Goal: Task Accomplishment & Management: Complete application form

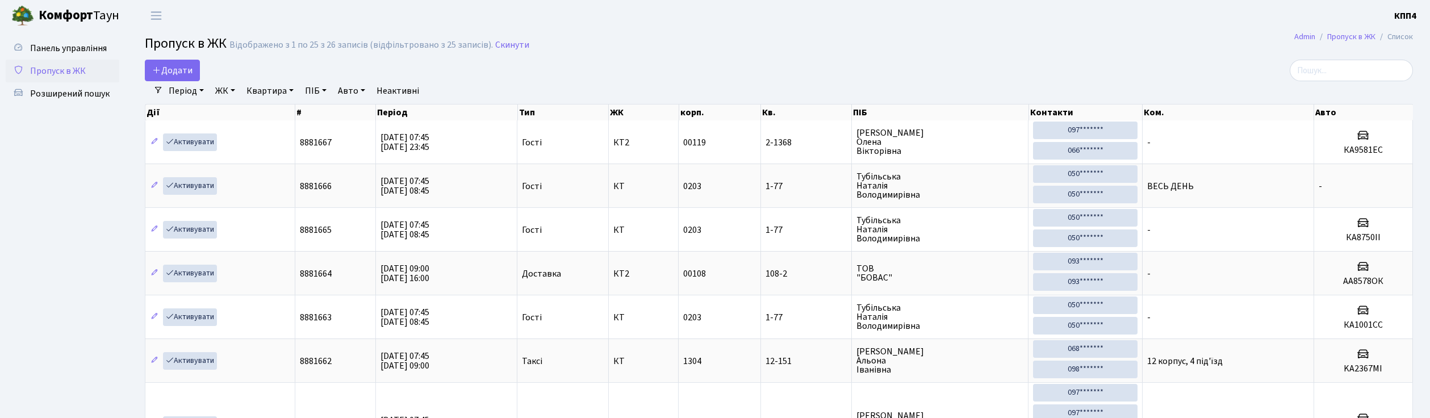
select select "25"
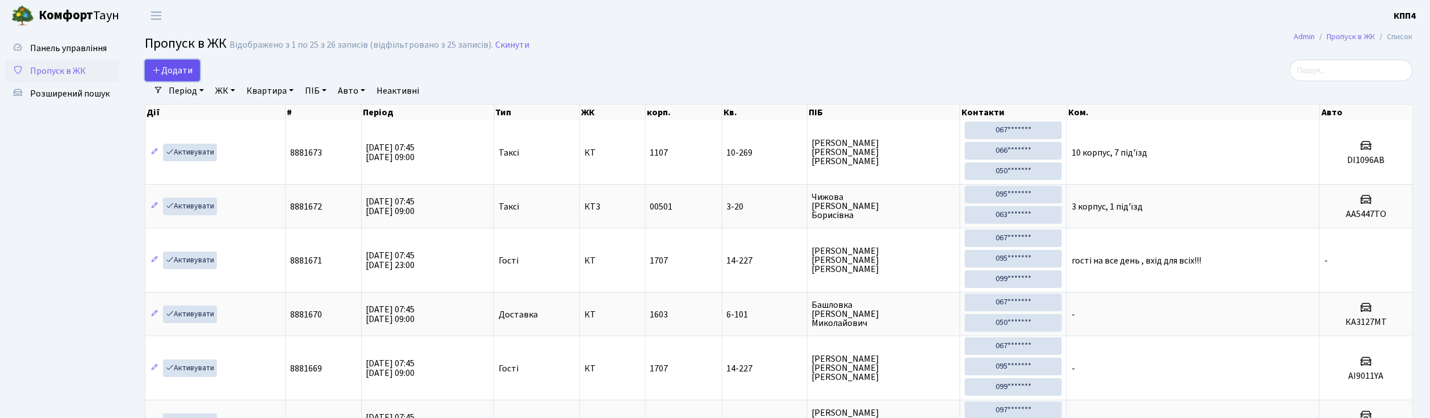
click at [170, 72] on span "Додати" at bounding box center [172, 70] width 40 height 12
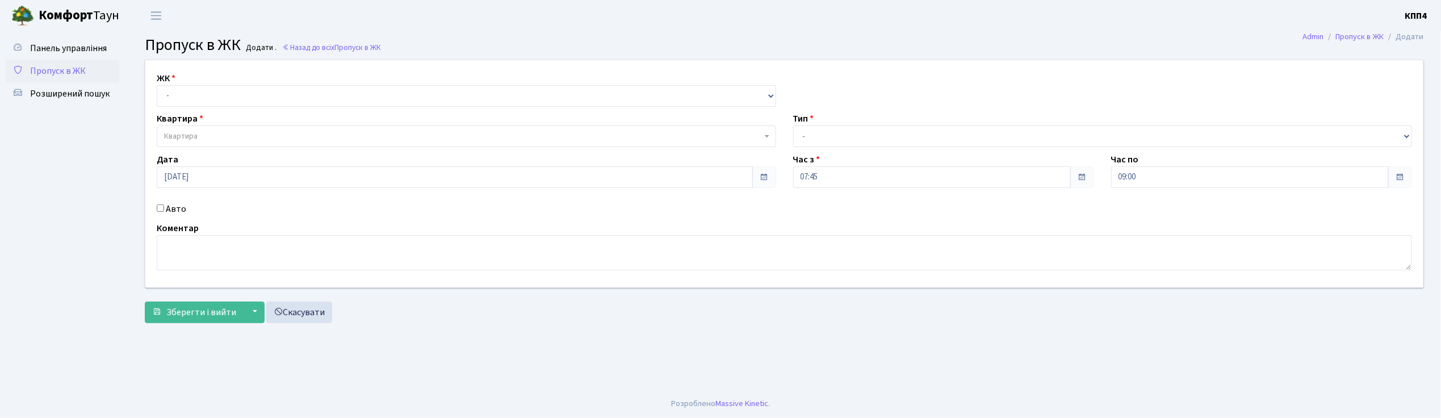
click at [159, 207] on input "Авто" at bounding box center [160, 207] width 7 height 7
checkbox input "true"
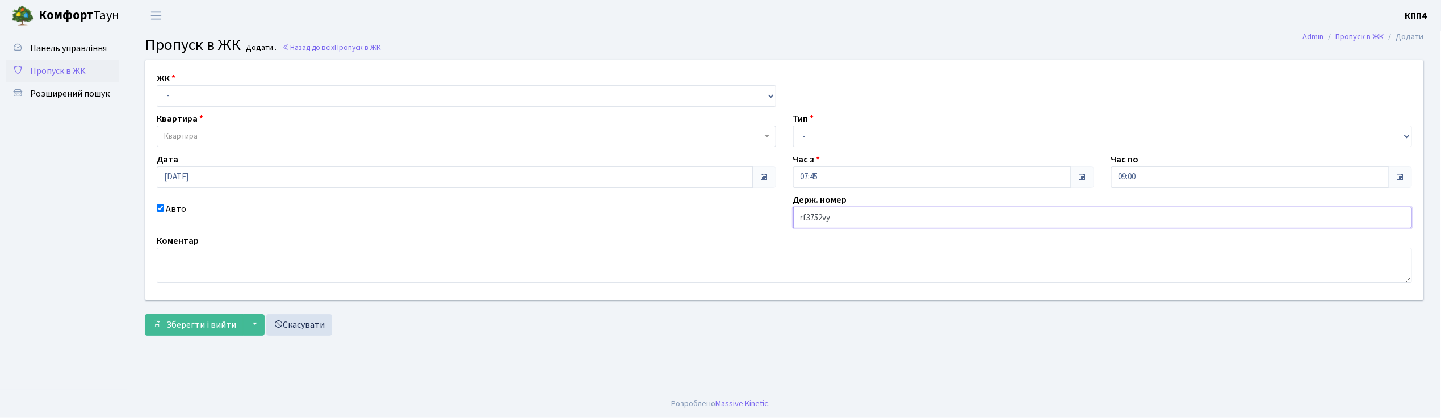
click at [806, 219] on input "rf3752vy" at bounding box center [1102, 218] width 619 height 22
click at [851, 216] on input "КА3752vy" at bounding box center [1102, 218] width 619 height 22
type input "КА3752МН"
click at [203, 91] on select "- КТ, вул. Регенераторна, 4 КТ2, просп. Соборності, 17 КТ3, вул. Березнева, 16 …" at bounding box center [466, 96] width 619 height 22
select select "271"
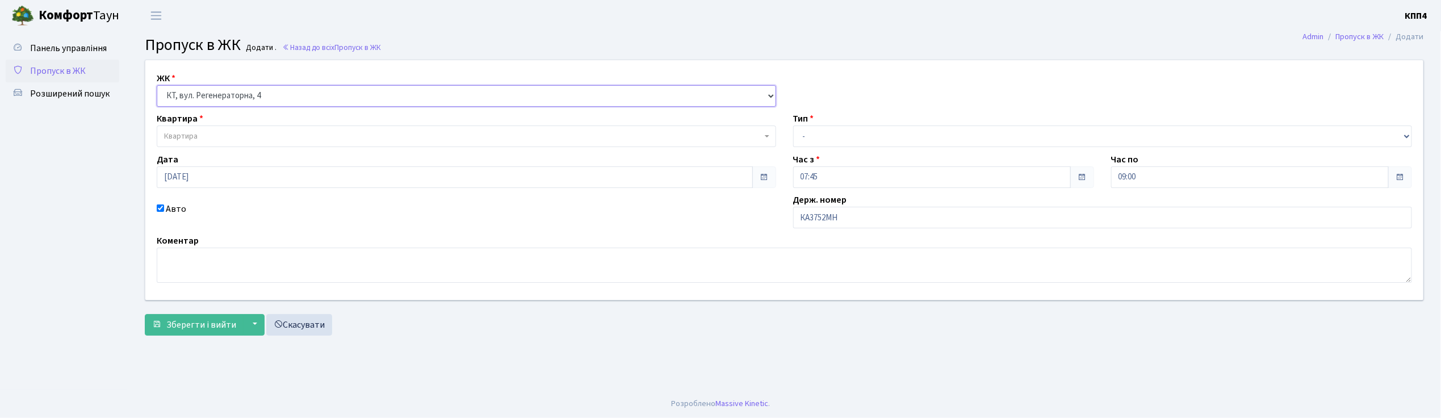
click at [157, 85] on select "- КТ, вул. Регенераторна, 4 КТ2, просп. Соборності, 17 КТ3, вул. Березнева, 16 …" at bounding box center [466, 96] width 619 height 22
select select
click at [209, 134] on span "Квартира" at bounding box center [463, 136] width 598 height 11
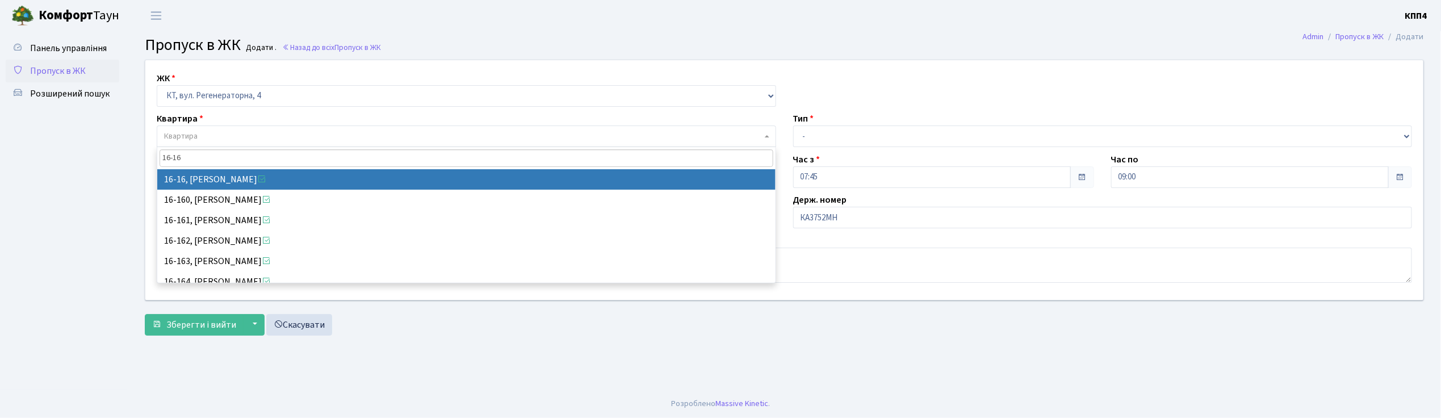
type input "16-16"
select select "8577"
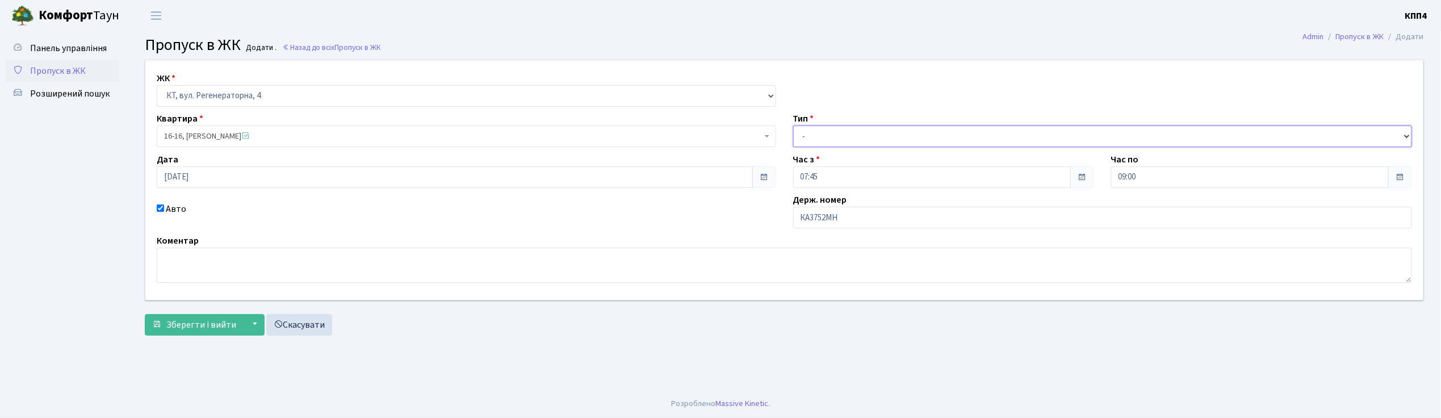
click at [874, 133] on select "- Доставка Таксі Гості Сервіс" at bounding box center [1102, 136] width 619 height 22
select select "2"
click at [793, 125] on select "- Доставка Таксі Гості Сервіс" at bounding box center [1102, 136] width 619 height 22
click at [198, 332] on button "Зберегти і вийти" at bounding box center [194, 325] width 99 height 22
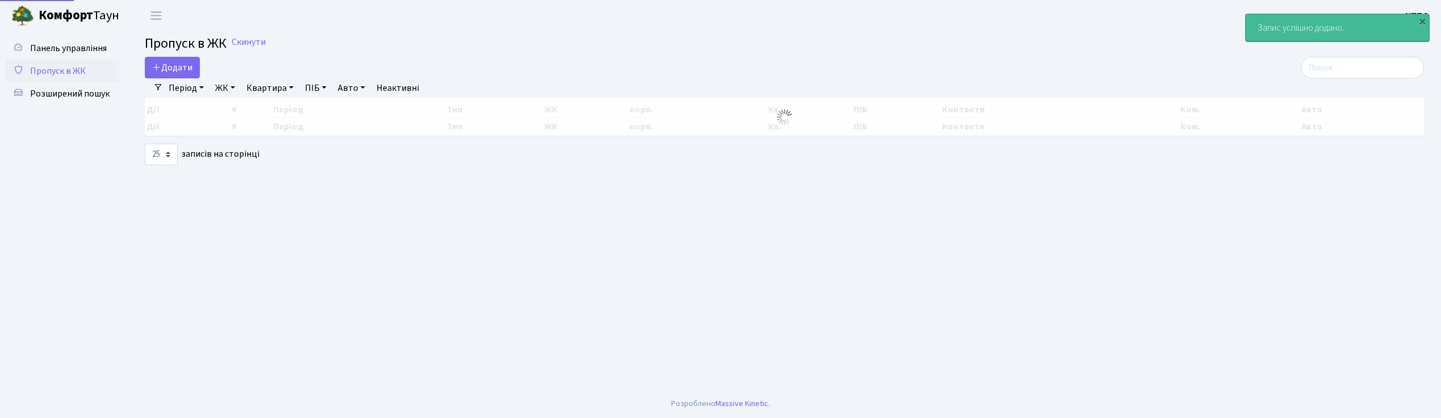
select select "25"
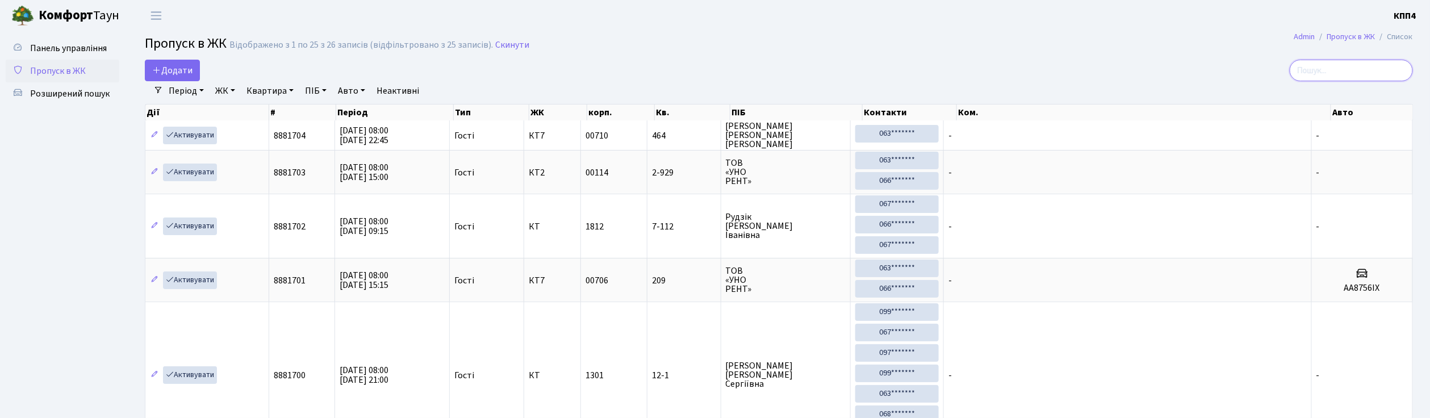
click at [1347, 74] on input "search" at bounding box center [1350, 71] width 123 height 22
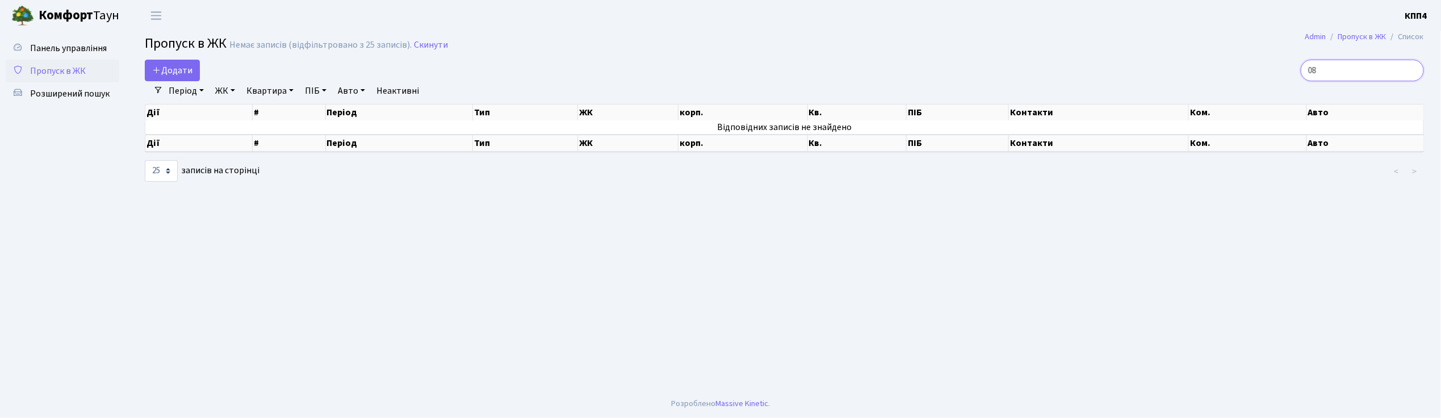
type input "0"
type input "1"
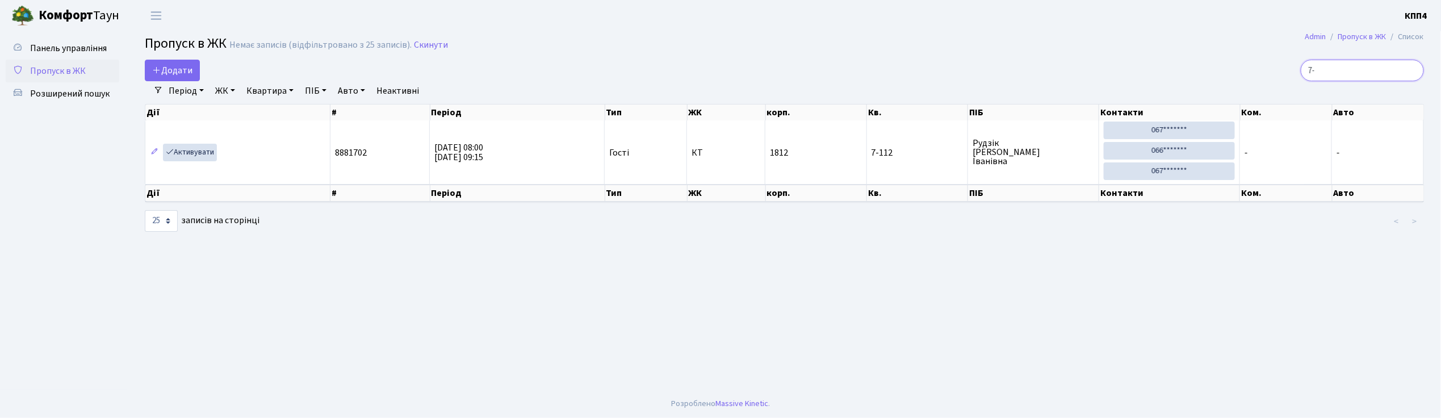
type input "7"
type input "3"
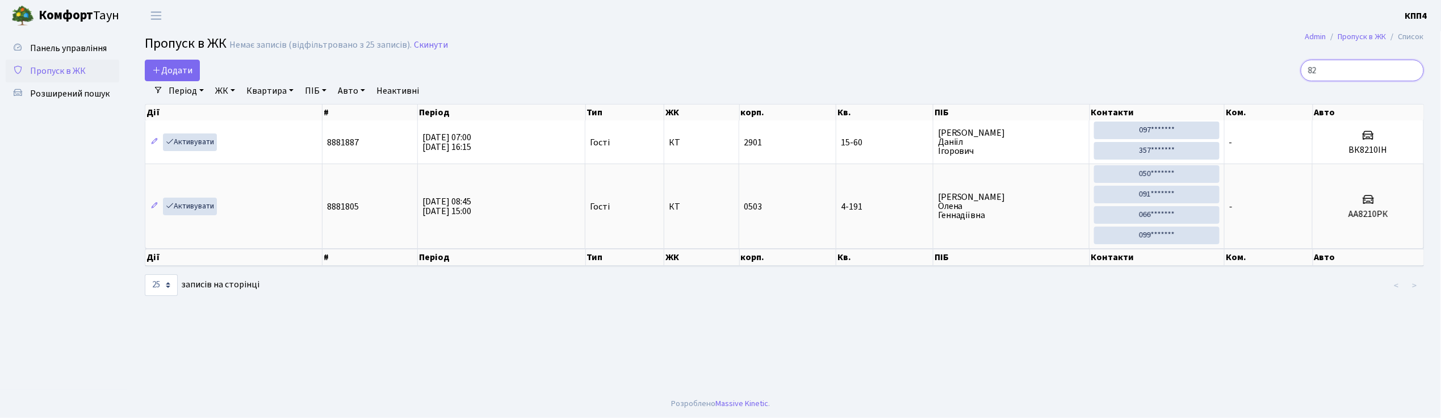
type input "8"
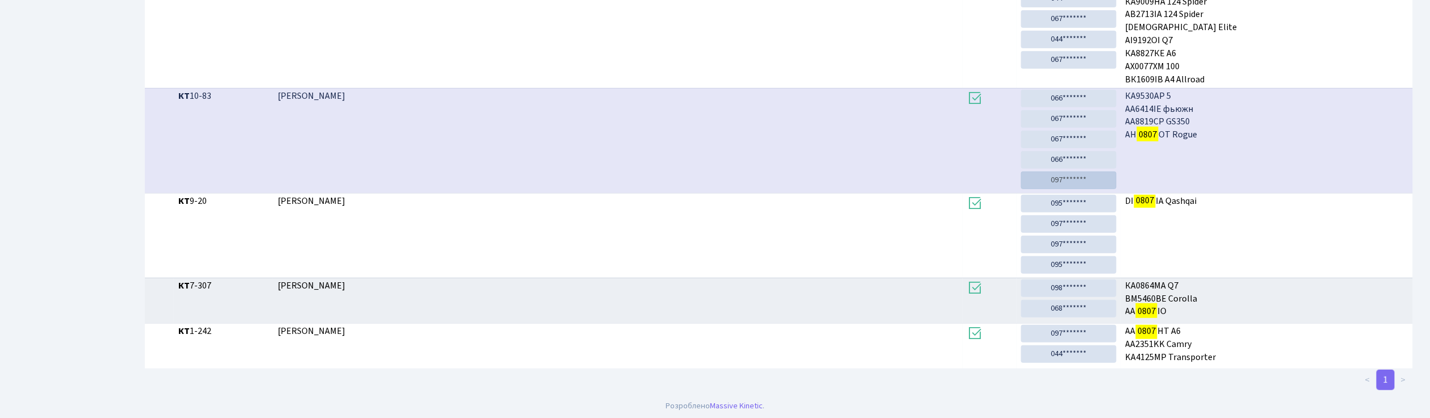
scroll to position [292, 0]
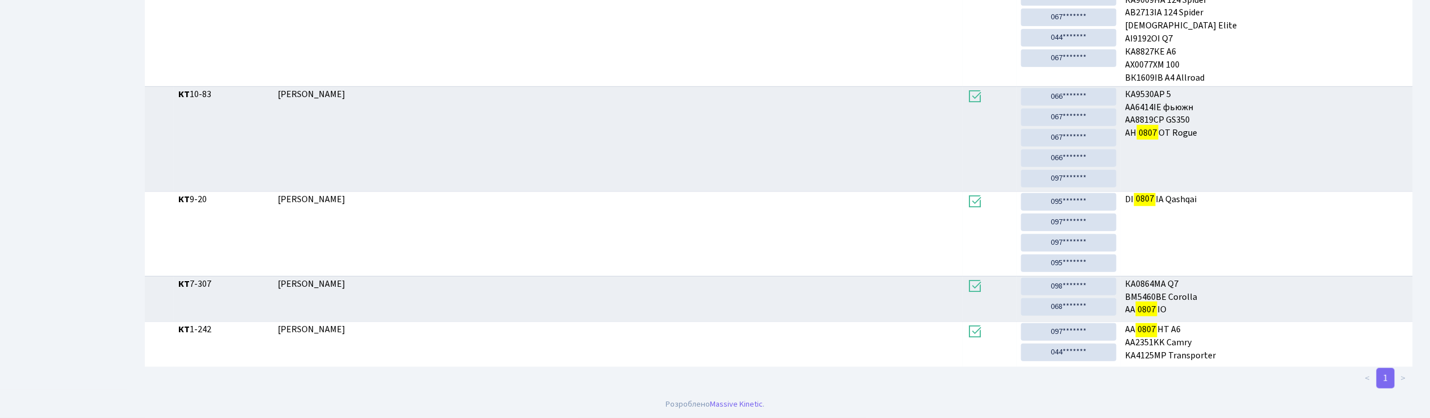
type input "0807"
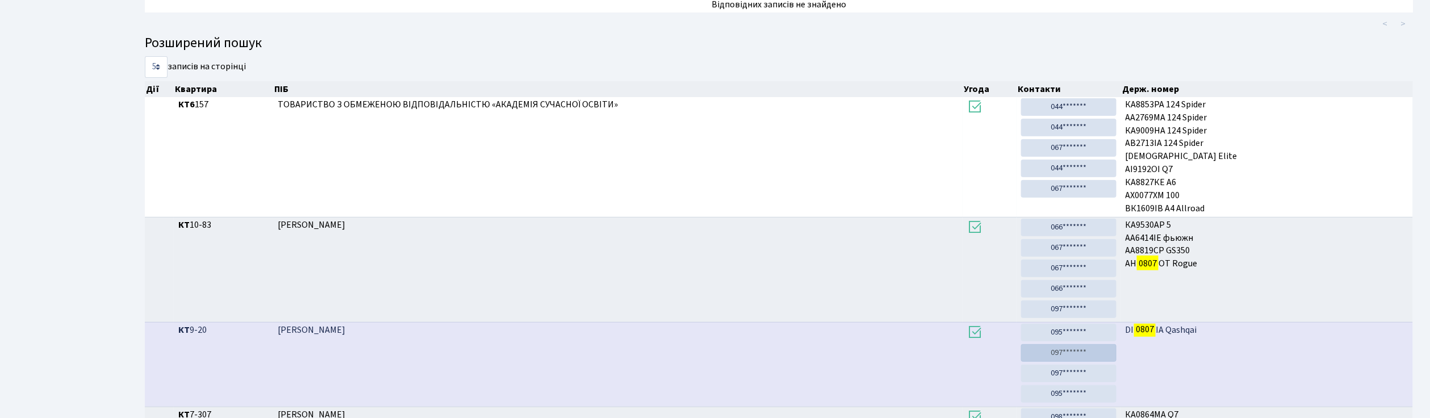
scroll to position [141, 0]
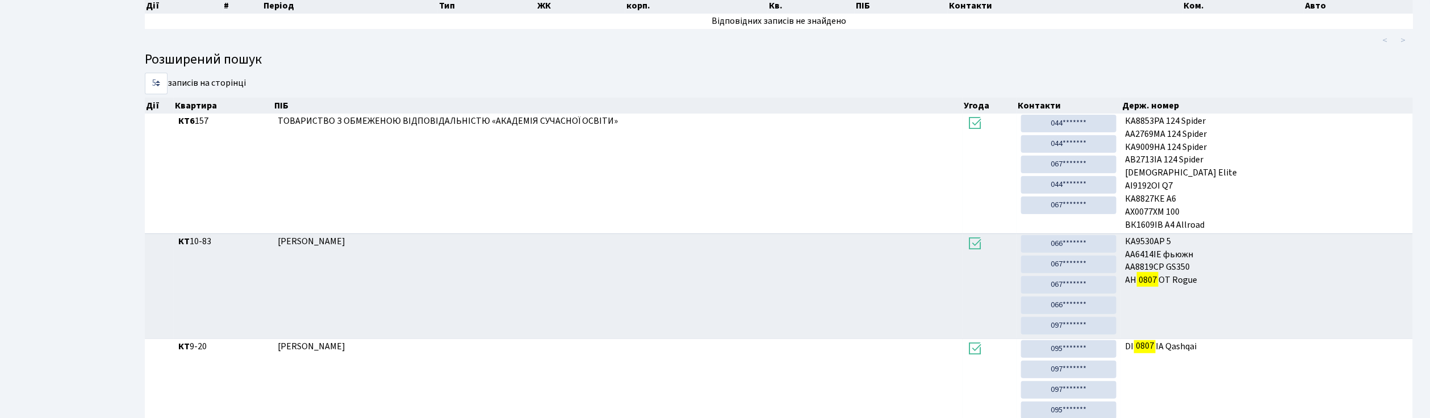
click at [55, 111] on ul "Панель управління Пропуск в ЖК Розширений пошук" at bounding box center [63, 213] width 114 height 635
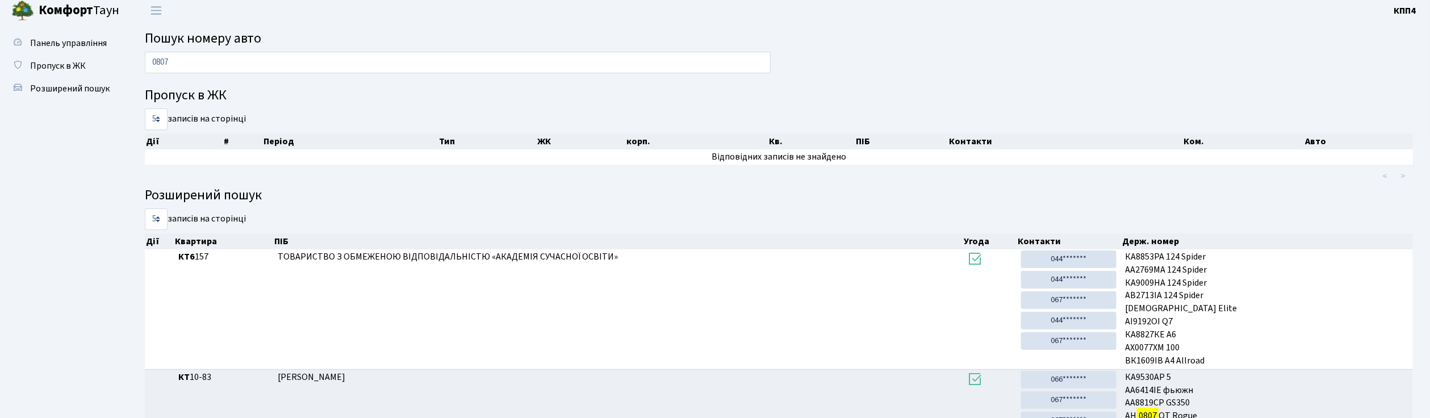
scroll to position [0, 0]
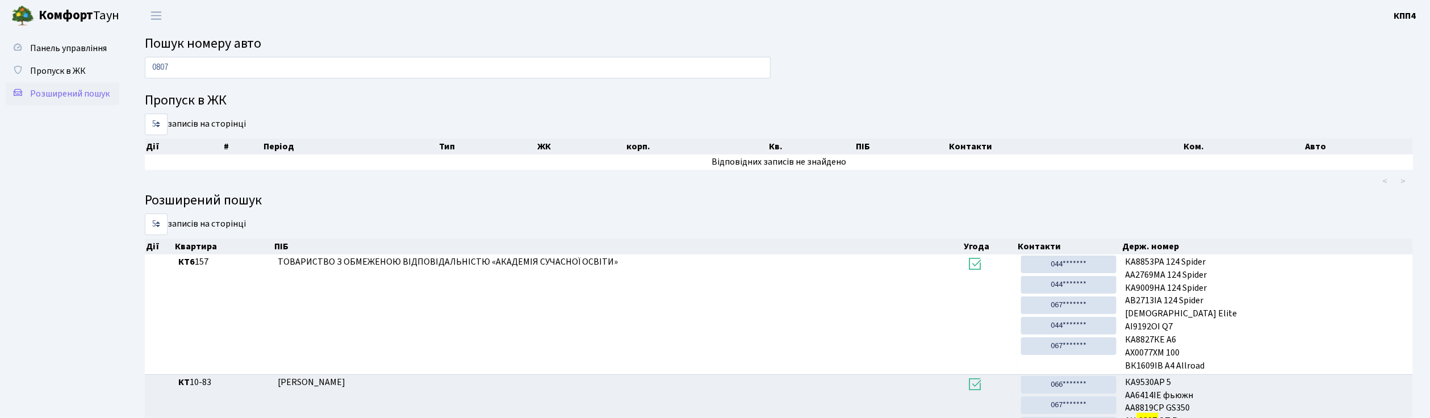
click at [62, 91] on span "Розширений пошук" at bounding box center [69, 93] width 79 height 12
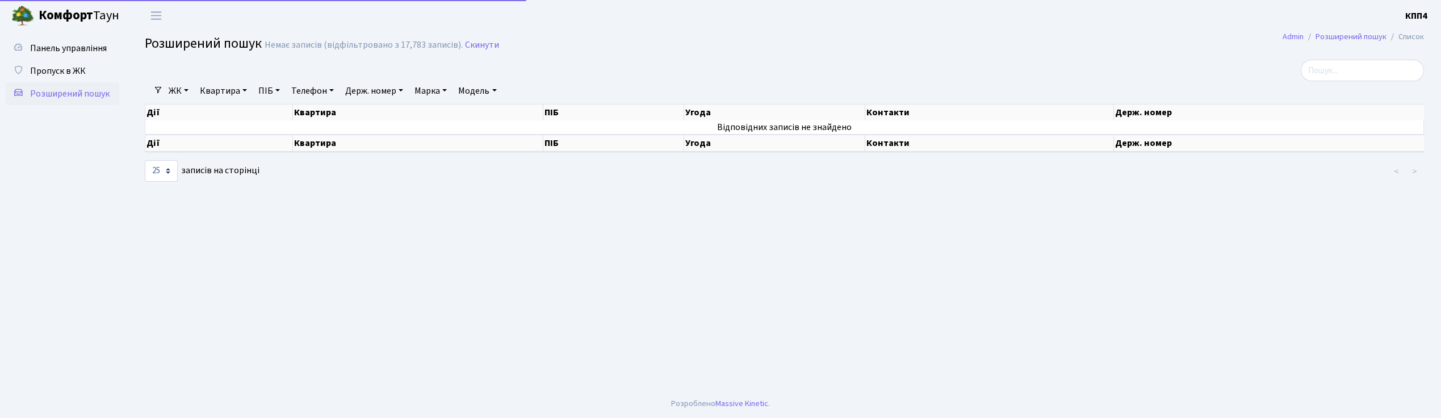
select select "25"
click at [362, 94] on link "Держ. номер" at bounding box center [374, 90] width 67 height 19
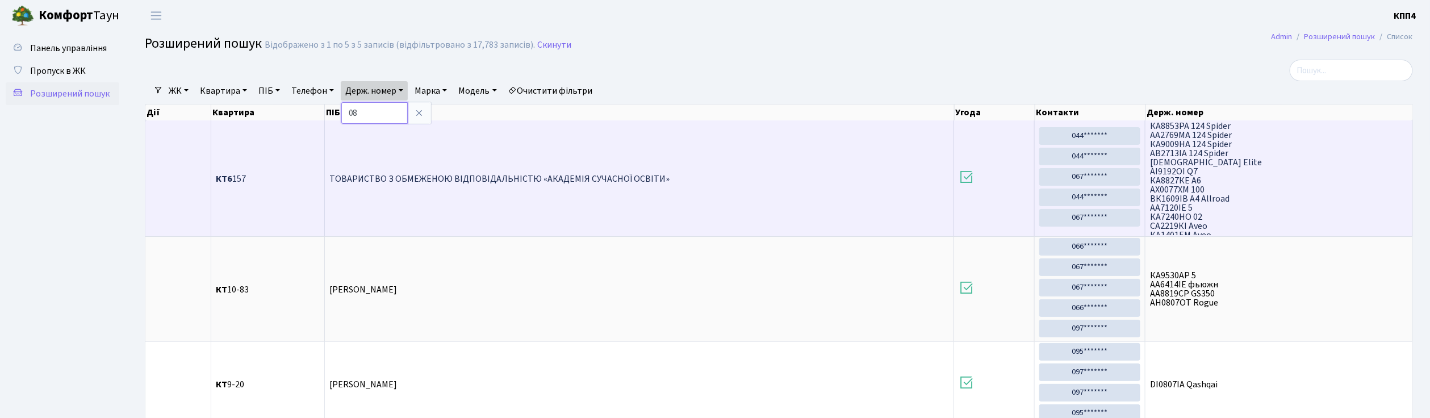
type input "0"
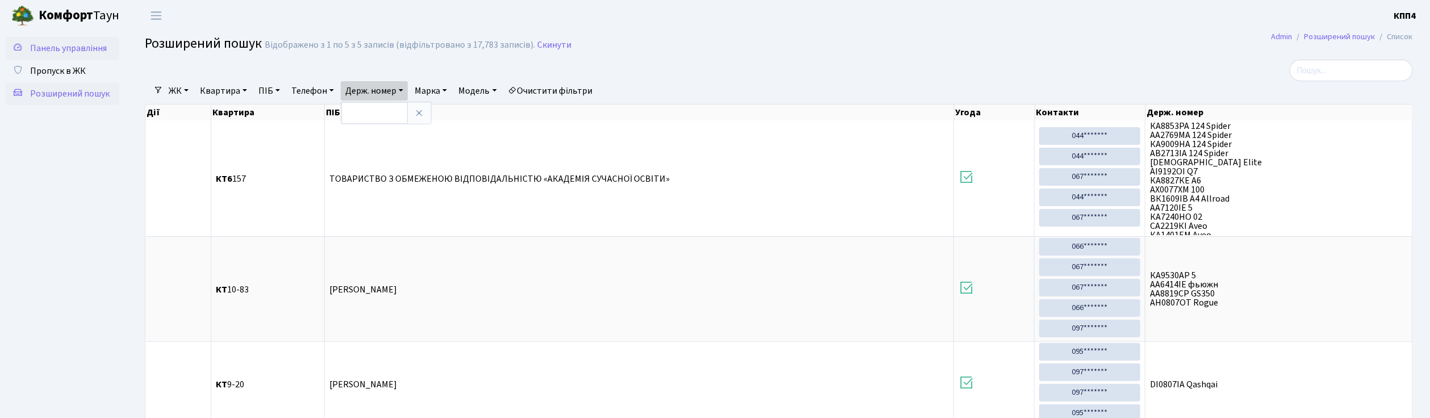
click at [69, 51] on span "Панель управління" at bounding box center [68, 48] width 77 height 12
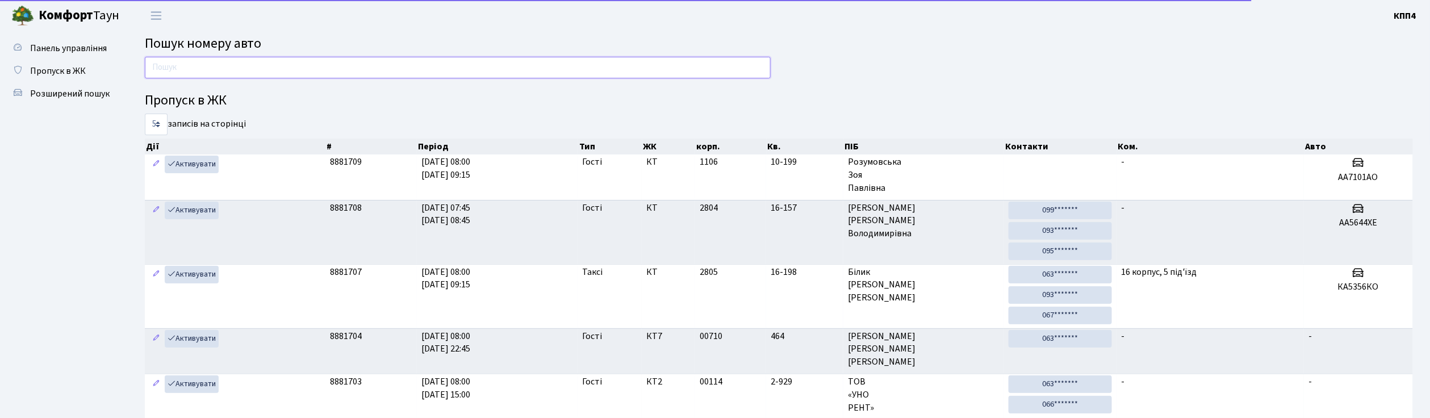
click at [160, 73] on input "text" at bounding box center [458, 68] width 626 height 22
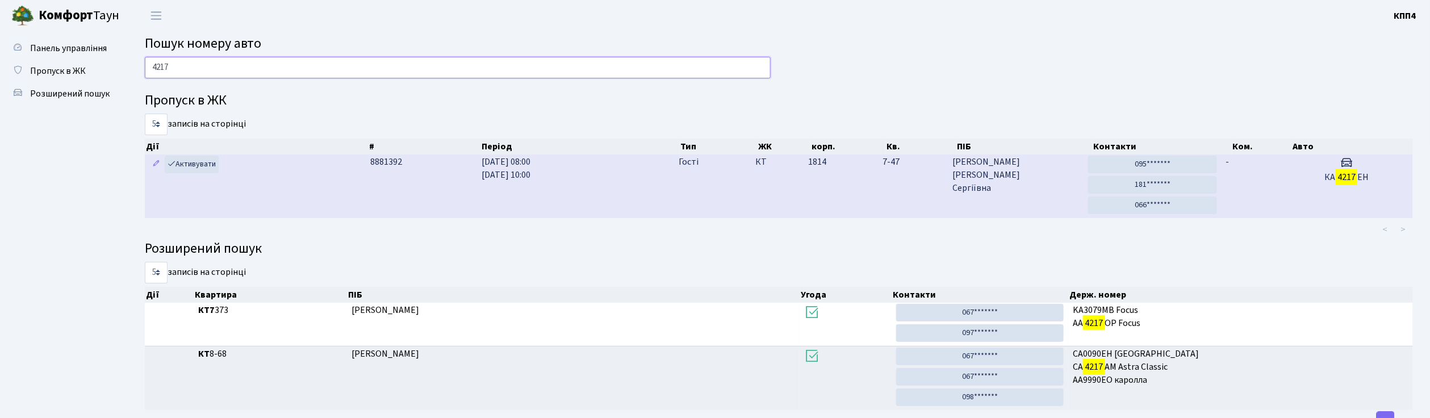
type input "4217"
click at [1282, 185] on td "КА 4217 ЕН" at bounding box center [1346, 186] width 132 height 64
click at [930, 178] on td "7-47" at bounding box center [913, 186] width 70 height 64
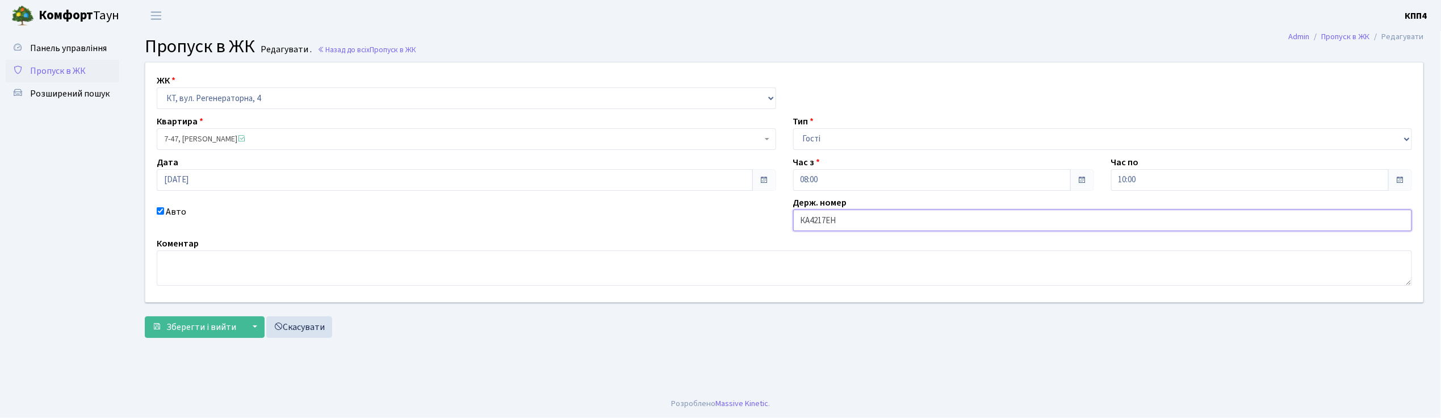
click at [851, 225] on input "КА4217ЕН" at bounding box center [1102, 221] width 619 height 22
type input "КА4217ЕМ"
click at [194, 332] on span "Зберегти і вийти" at bounding box center [201, 327] width 70 height 12
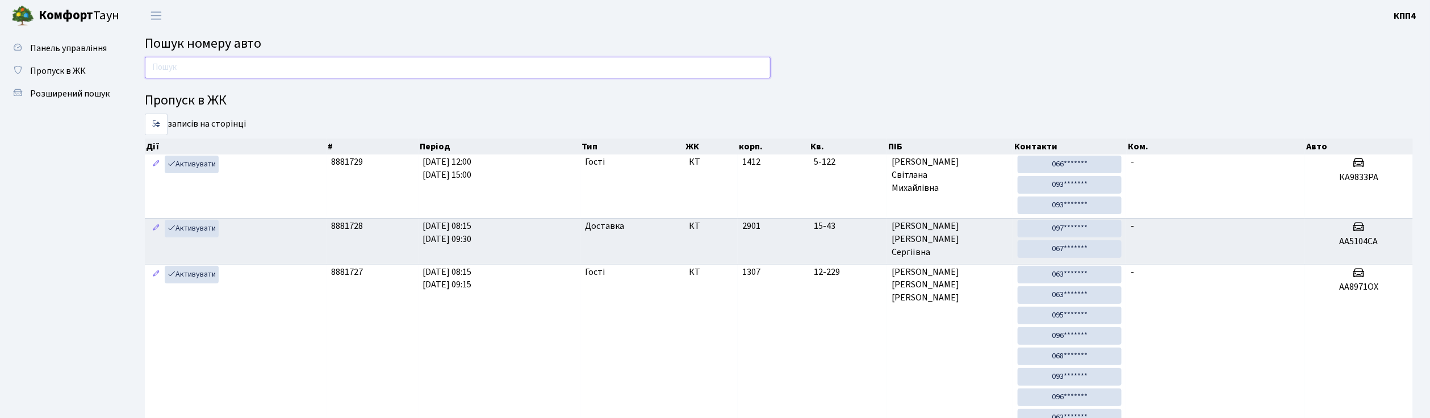
click at [165, 72] on input "text" at bounding box center [458, 68] width 626 height 22
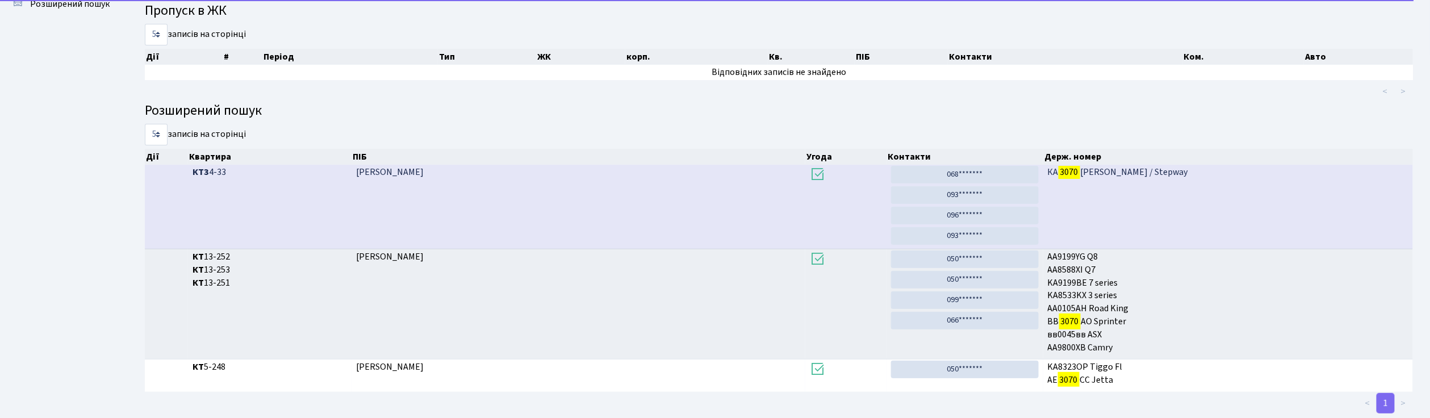
scroll to position [116, 0]
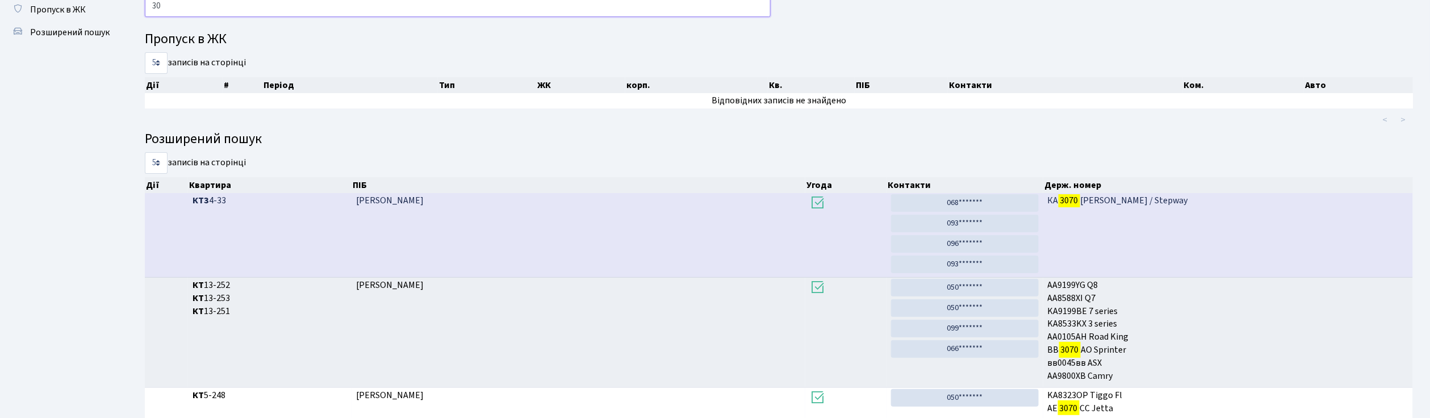
type input "3"
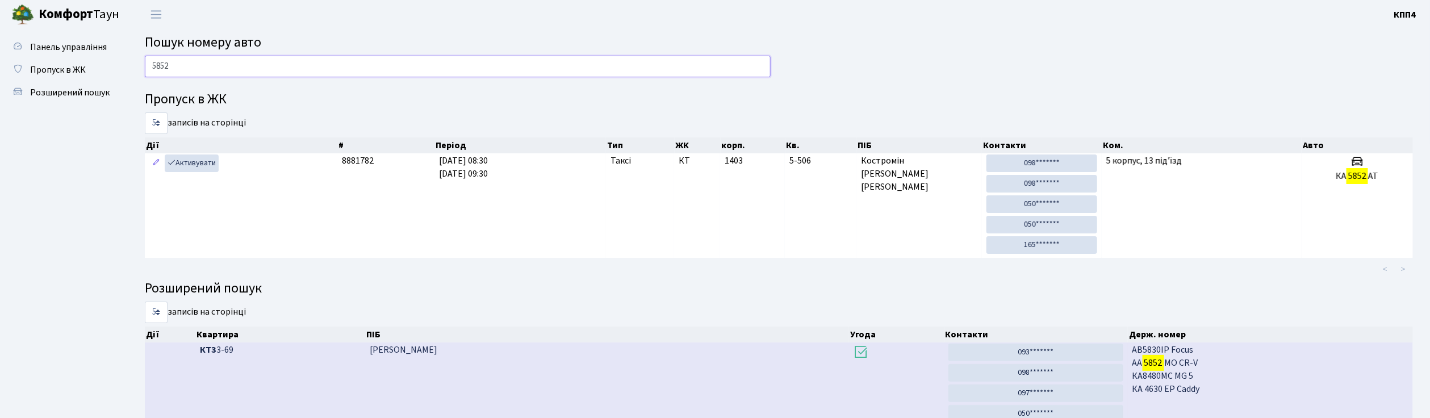
scroll to position [0, 0]
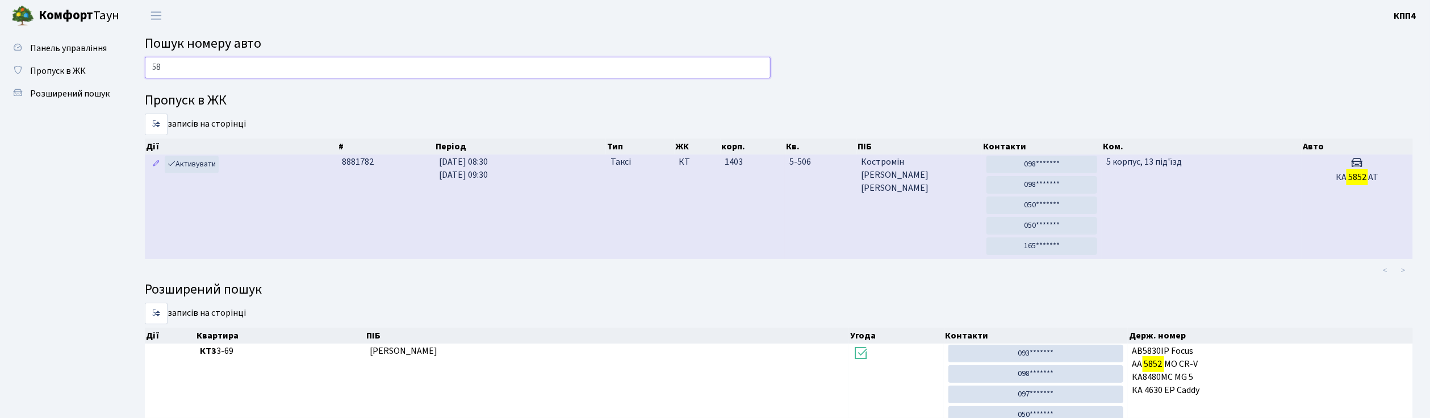
type input "5"
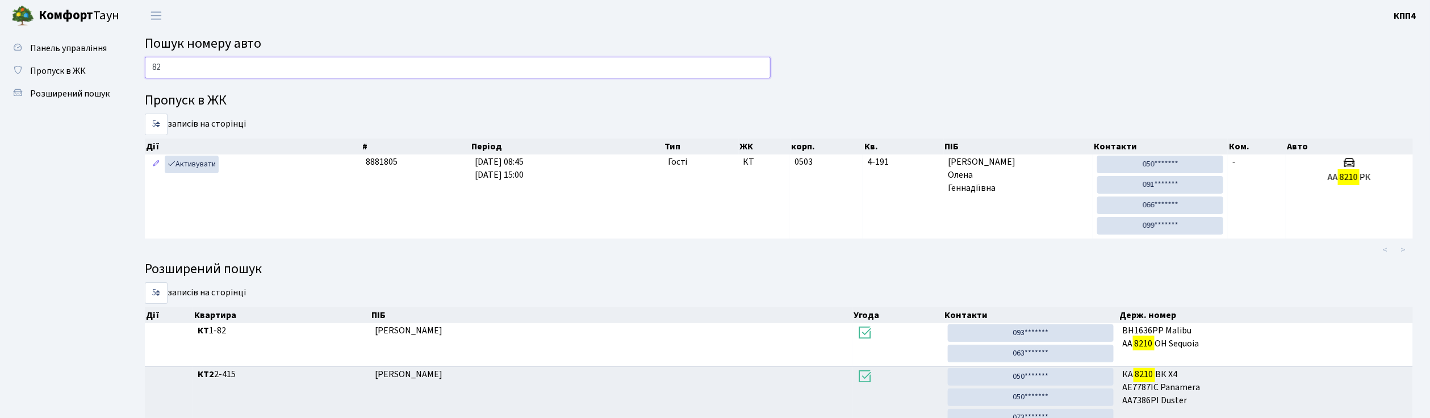
type input "8"
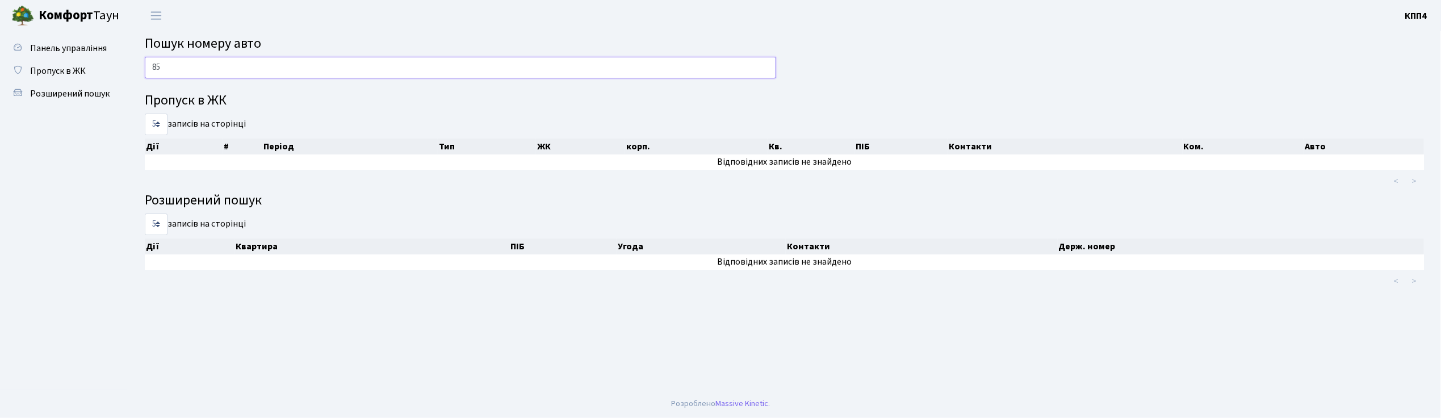
type input "8"
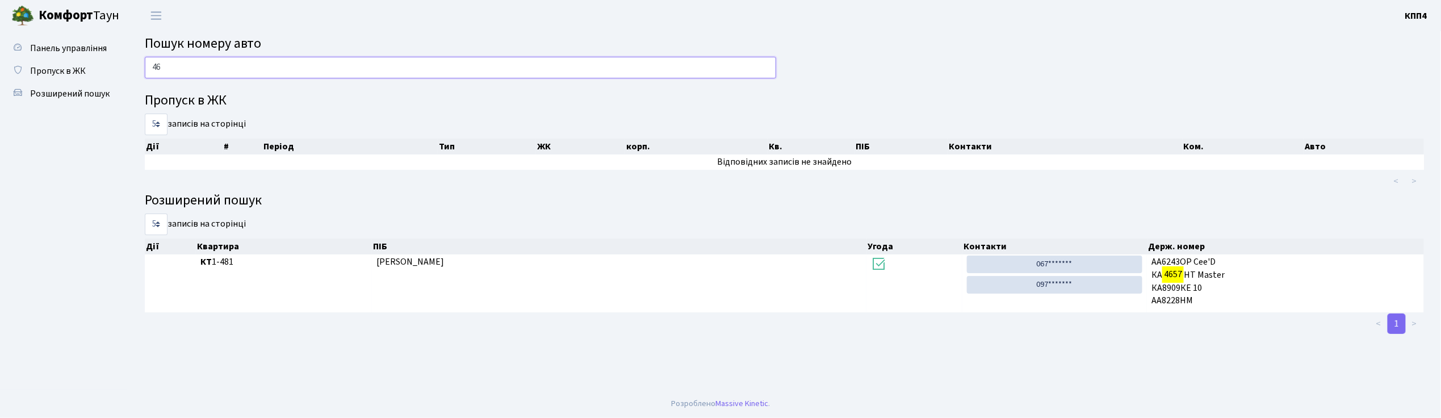
type input "4"
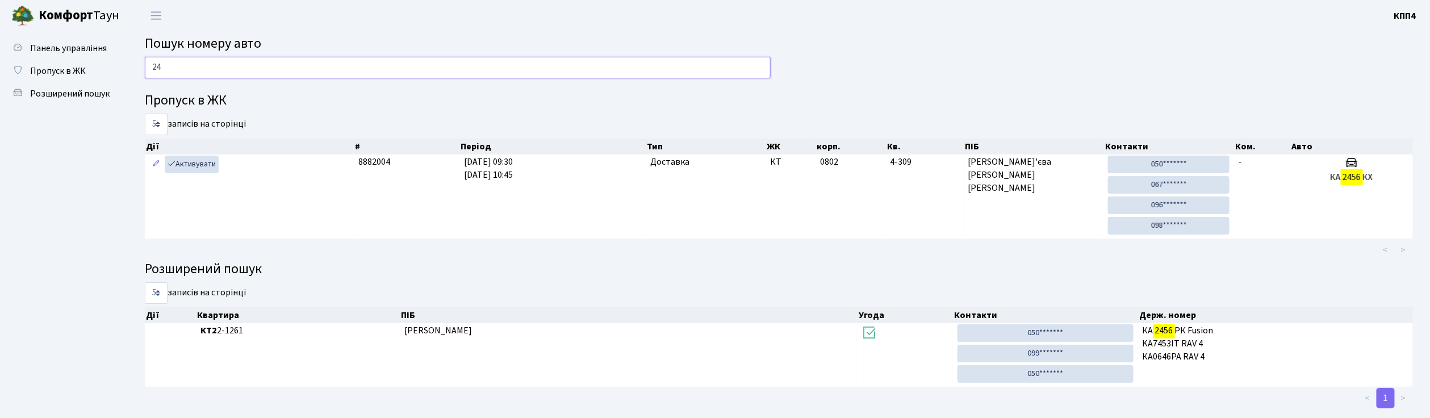
type input "2"
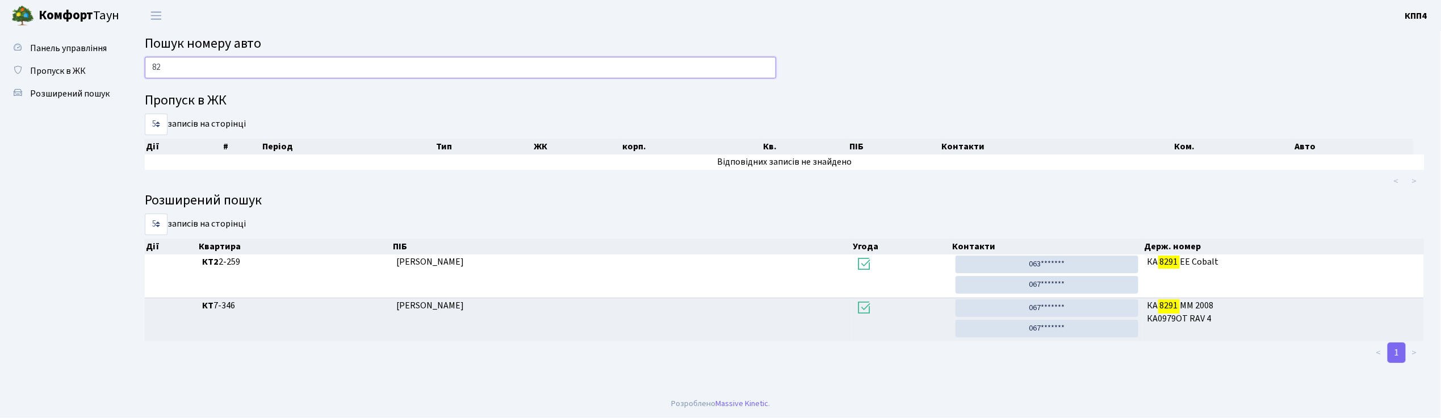
type input "8"
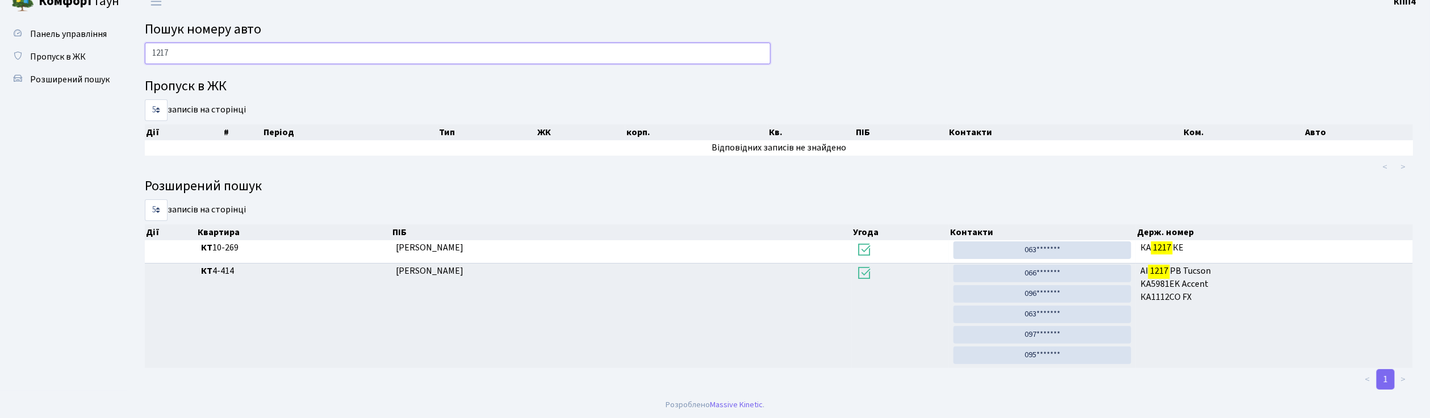
scroll to position [17, 0]
type input "1"
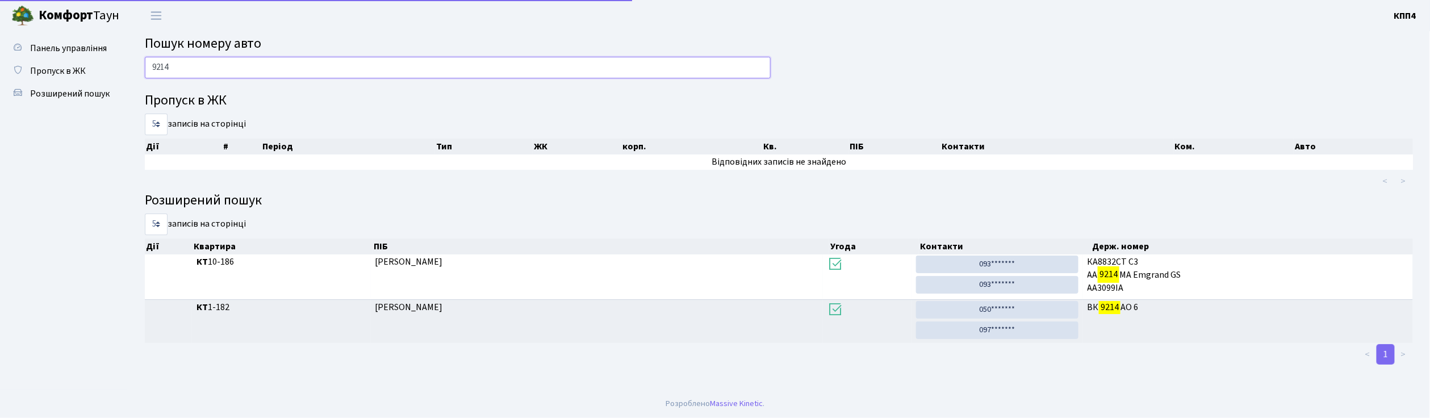
scroll to position [0, 0]
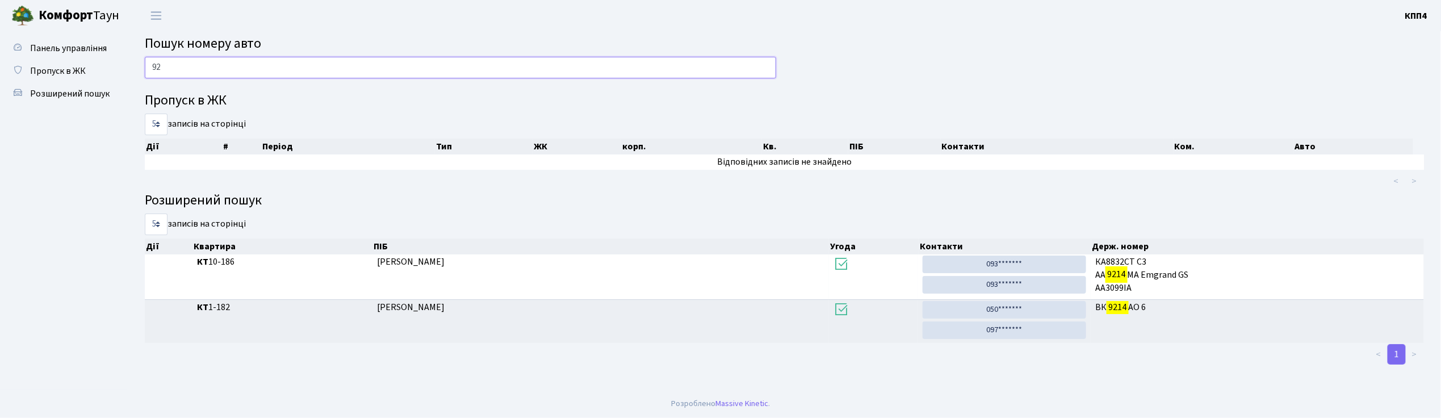
type input "9"
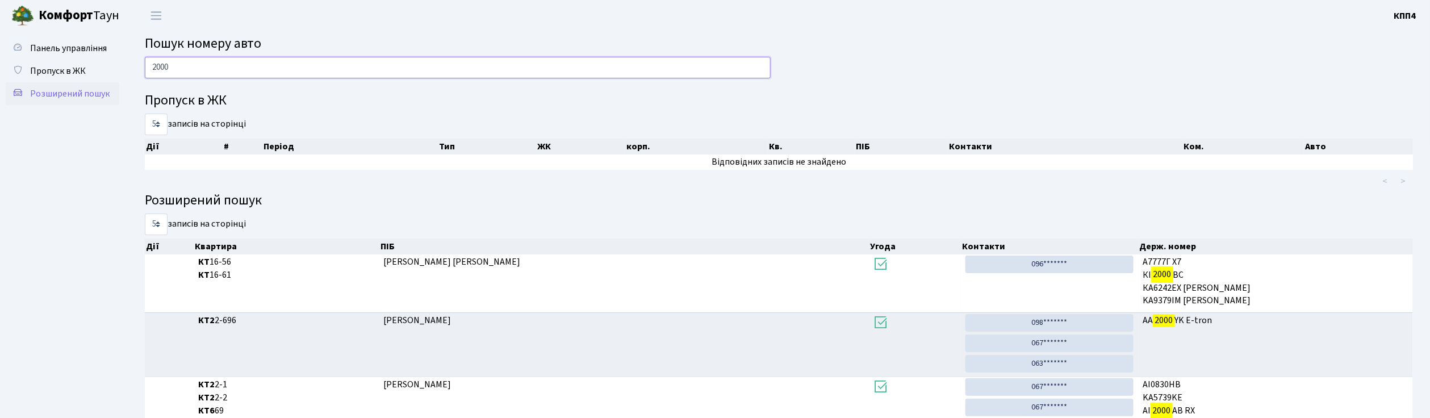
type input "2000"
click at [56, 91] on span "Розширений пошук" at bounding box center [69, 93] width 79 height 12
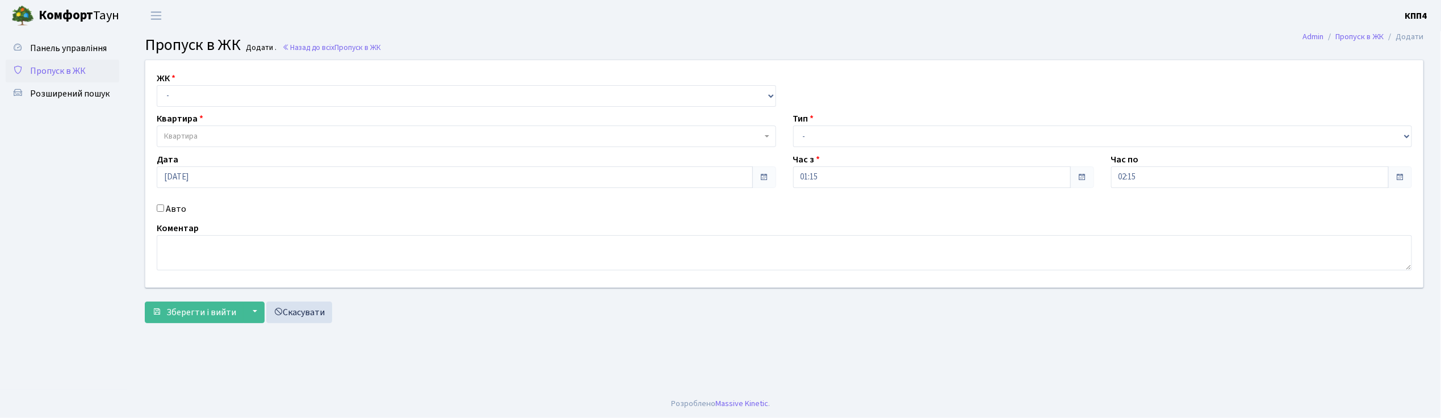
click at [160, 210] on input "Авто" at bounding box center [160, 207] width 7 height 7
checkbox input "true"
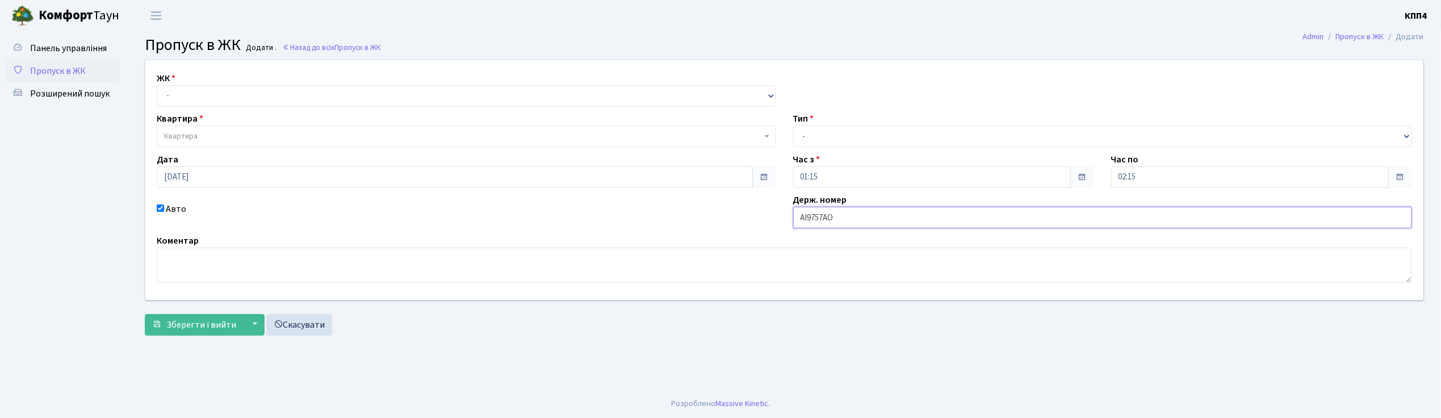
type input "АІ9757АО"
click at [175, 87] on select "- КТ, вул. Регенераторна, 4 КТ2, просп. [STREET_ADDRESS] [STREET_ADDRESS] [PERS…" at bounding box center [466, 96] width 619 height 22
select select "271"
click at [157, 85] on select "- КТ, вул. Регенераторна, 4 КТ2, просп. [STREET_ADDRESS] [STREET_ADDRESS] [PERS…" at bounding box center [466, 96] width 619 height 22
select select
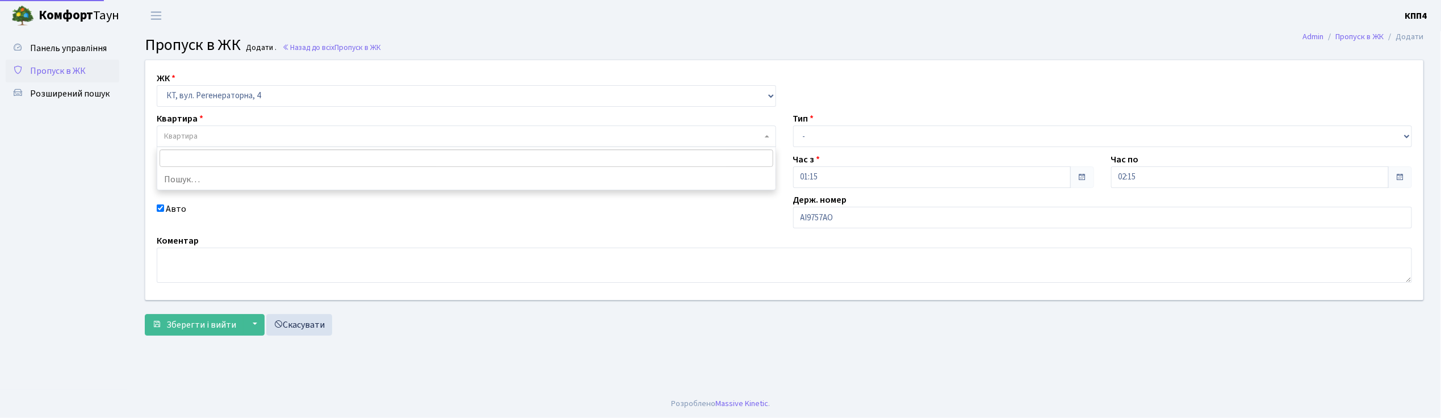
click at [193, 141] on span "Квартира" at bounding box center [180, 136] width 33 height 11
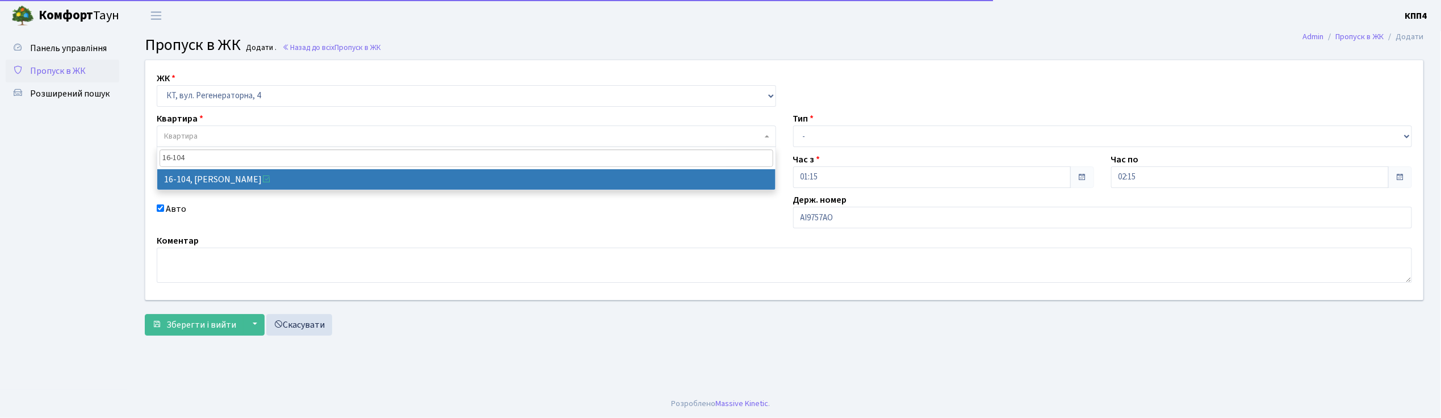
type input "16-104"
select select "8665"
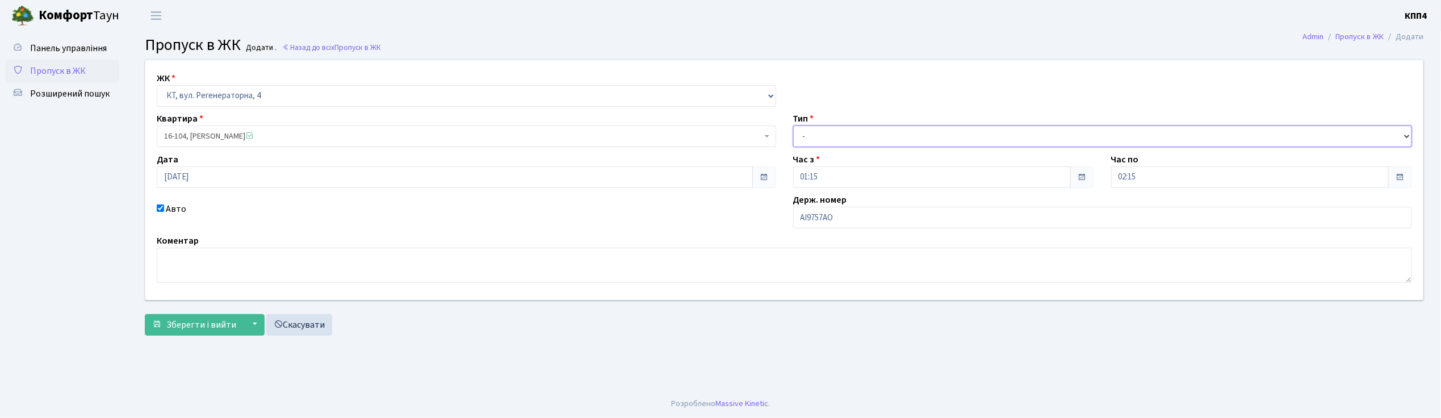
click at [819, 139] on select "- Доставка Таксі Гості Сервіс" at bounding box center [1102, 136] width 619 height 22
select select "2"
click at [793, 125] on select "- Доставка Таксі Гості Сервіс" at bounding box center [1102, 136] width 619 height 22
click at [200, 320] on span "Зберегти і вийти" at bounding box center [201, 325] width 70 height 12
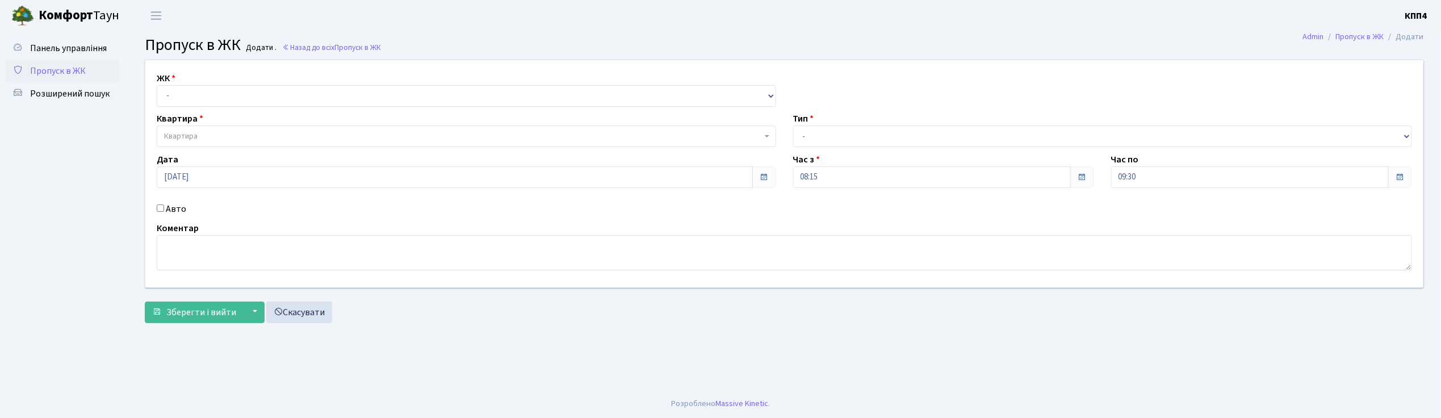
click at [160, 207] on input "Авто" at bounding box center [160, 207] width 7 height 7
checkbox input "true"
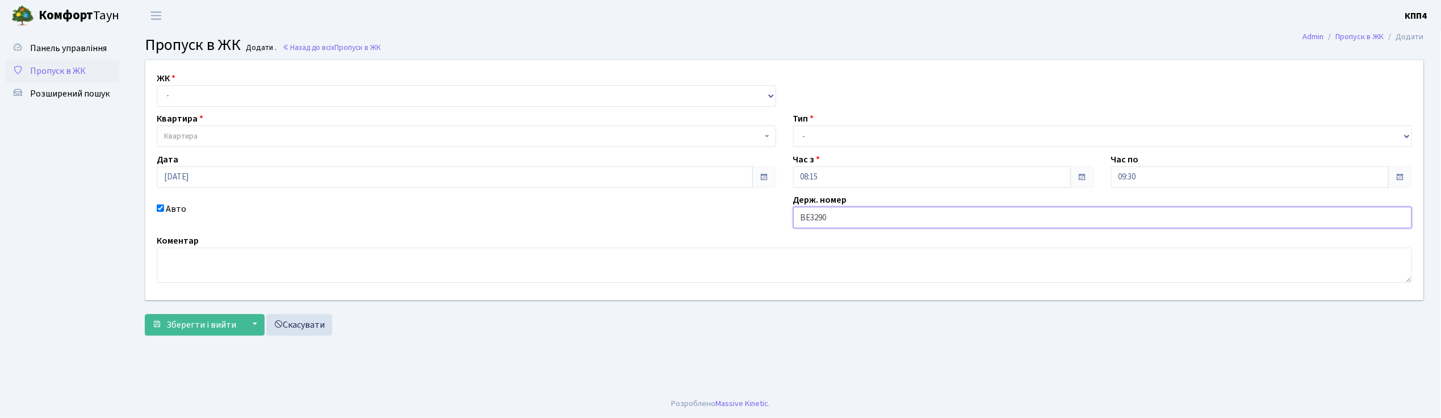
type input "ВЕ3290АО"
click at [203, 91] on select "- КТ, вул. Регенераторна, 4 КТ2, просп. [STREET_ADDRESS] [STREET_ADDRESS] [PERS…" at bounding box center [466, 96] width 619 height 22
select select "271"
click at [157, 85] on select "- КТ, вул. Регенераторна, 4 КТ2, просп. [STREET_ADDRESS] [STREET_ADDRESS] [PERS…" at bounding box center [466, 96] width 619 height 22
select select
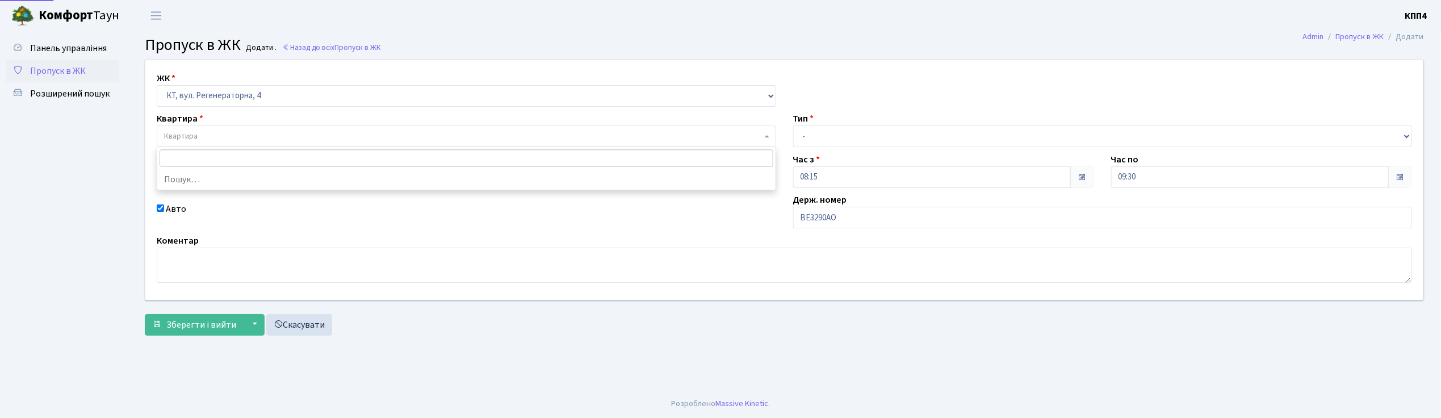
click at [200, 132] on span "Квартира" at bounding box center [463, 136] width 598 height 11
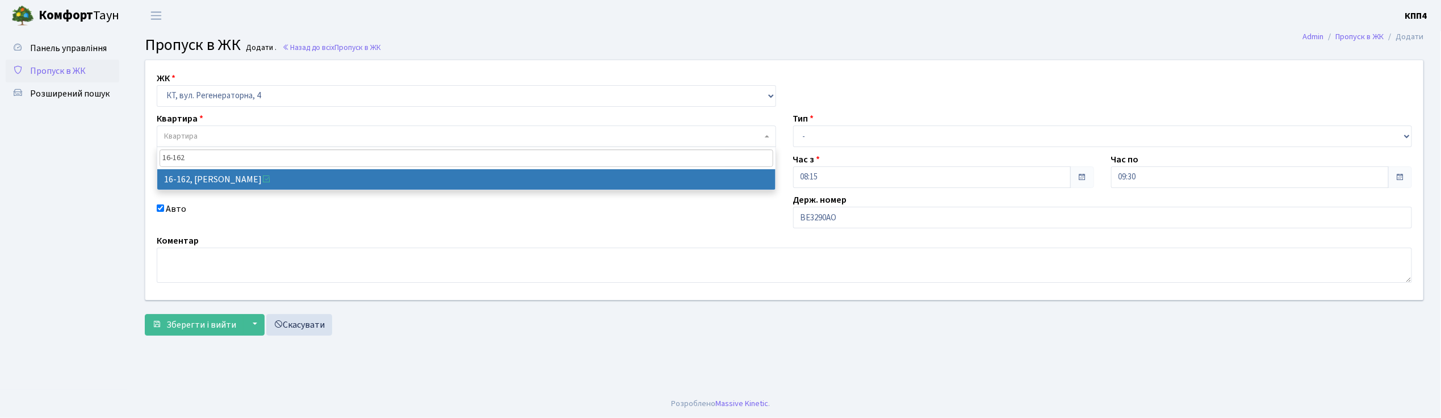
type input "16-162"
select select "8723"
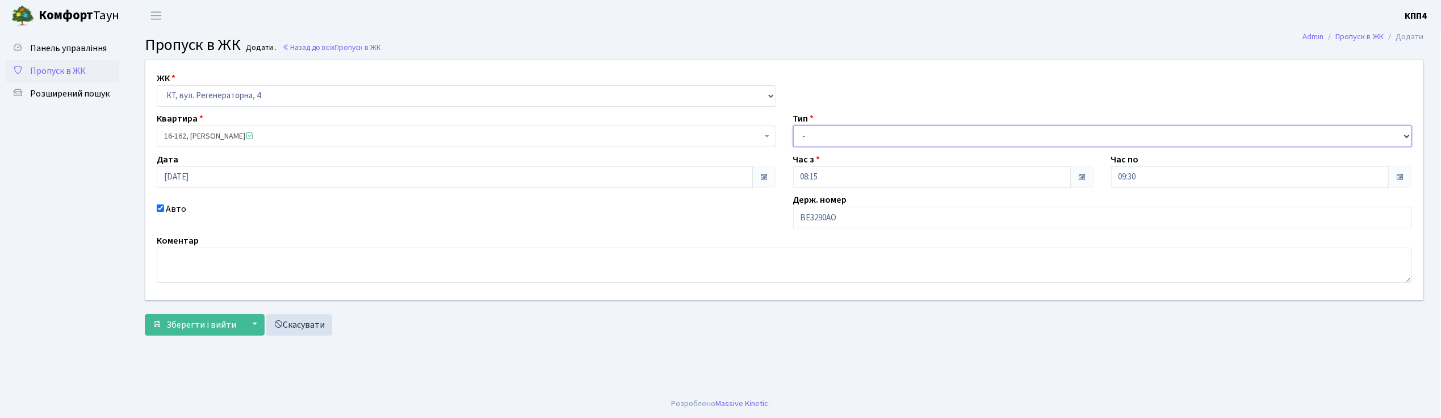
click at [802, 136] on select "- Доставка Таксі Гості Сервіс" at bounding box center [1102, 136] width 619 height 22
select select "3"
click at [793, 125] on select "- Доставка Таксі Гості Сервіс" at bounding box center [1102, 136] width 619 height 22
click at [181, 259] on textarea at bounding box center [784, 265] width 1255 height 35
type textarea "НА ЦІЛИЙ ДЕНЬ"
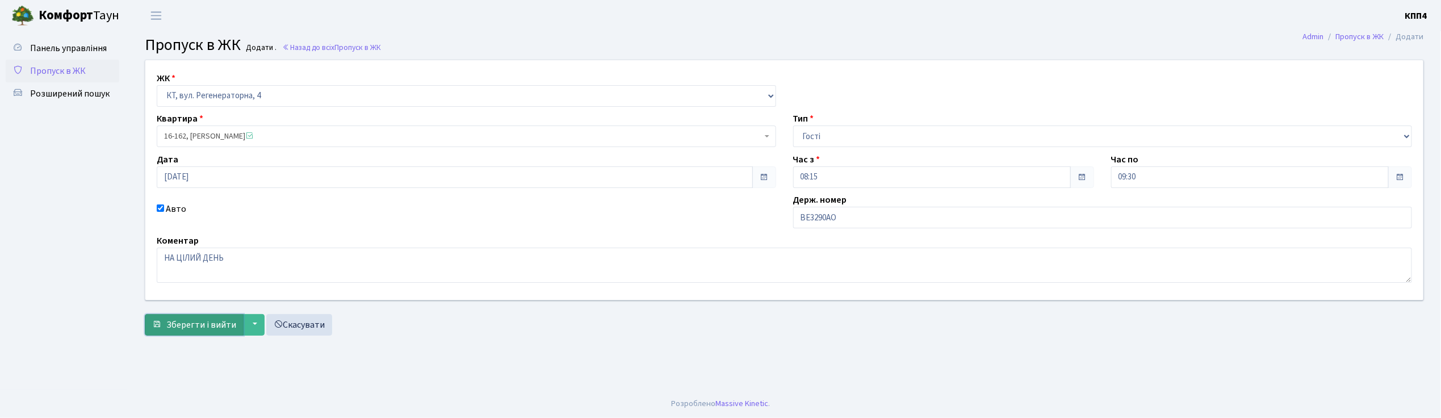
click at [191, 330] on span "Зберегти і вийти" at bounding box center [201, 325] width 70 height 12
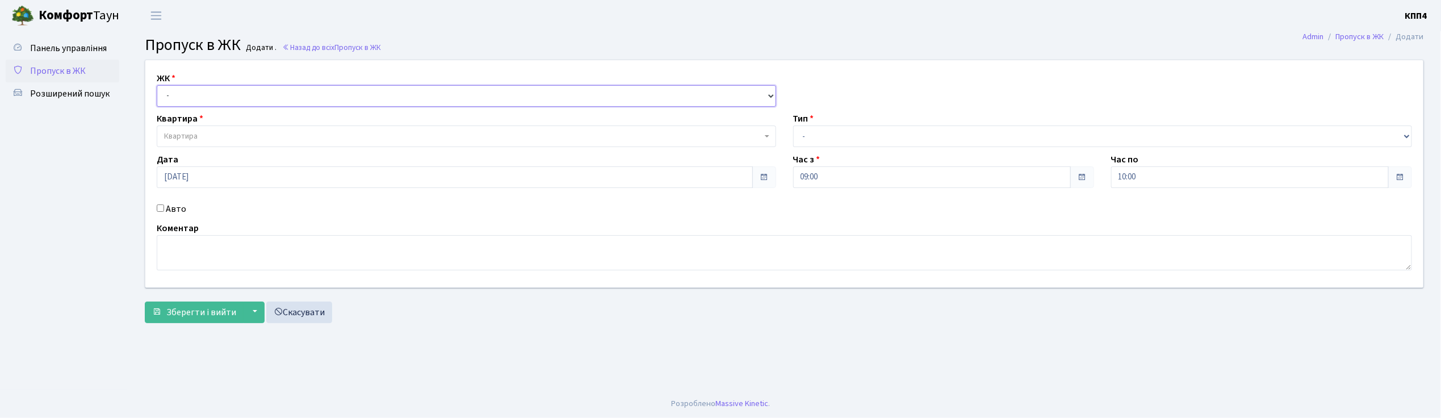
click at [173, 100] on select "- КТ, вул. Регенераторна, 4 КТ2, просп. Соборності, 17 КТ3, вул. Березнева, 16 …" at bounding box center [466, 96] width 619 height 22
select select "271"
click at [157, 85] on select "- КТ, вул. Регенераторна, 4 КТ2, просп. Соборності, 17 КТ3, вул. Березнева, 16 …" at bounding box center [466, 96] width 619 height 22
select select
click at [190, 134] on span "Квартира" at bounding box center [180, 136] width 33 height 11
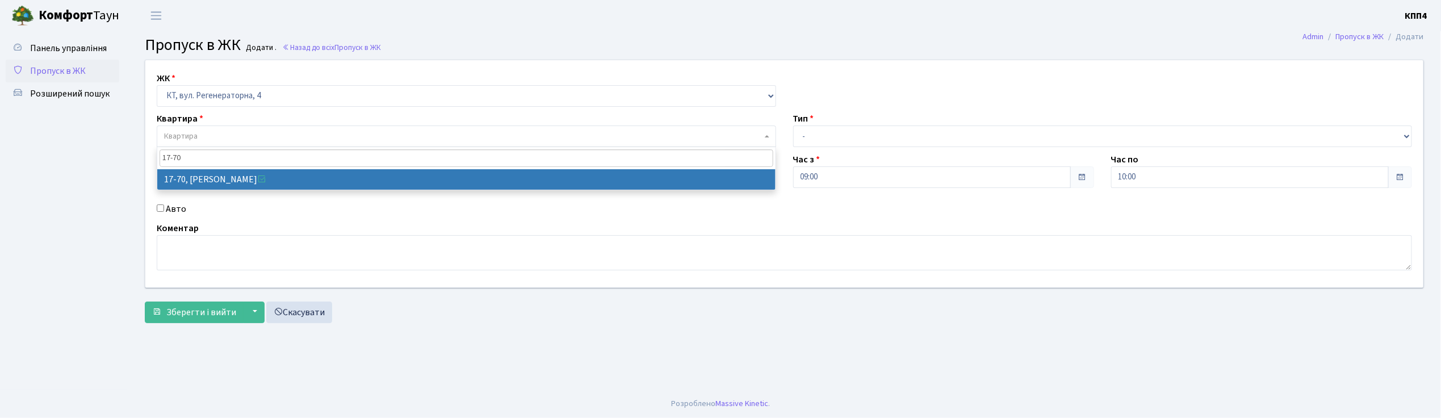
type input "17-70"
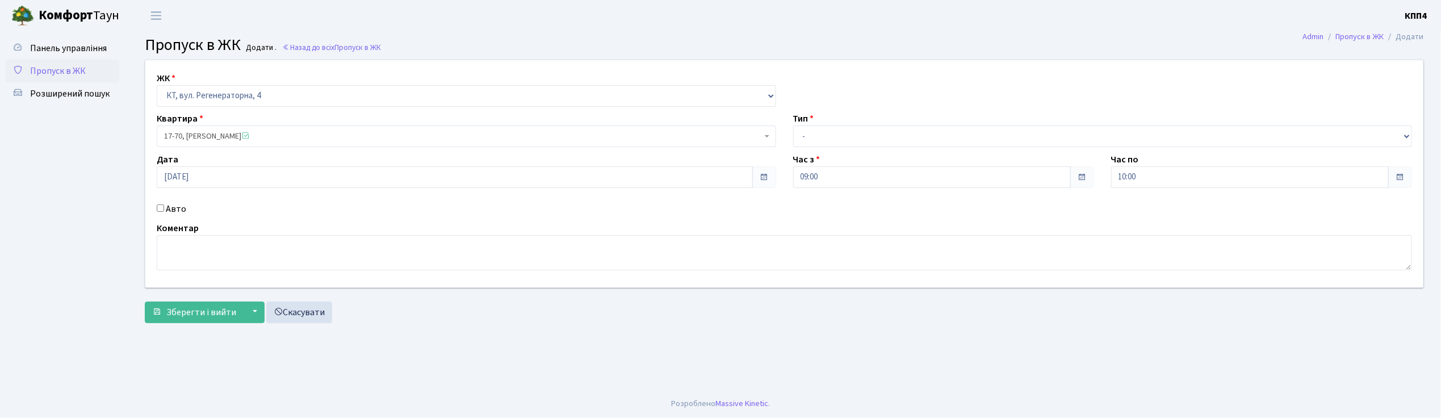
select select "9024"
click at [823, 134] on select "- Доставка Таксі Гості Сервіс" at bounding box center [1102, 136] width 619 height 22
select select "1"
click at [793, 125] on select "- Доставка Таксі Гості Сервіс" at bounding box center [1102, 136] width 619 height 22
click at [206, 308] on span "Зберегти і вийти" at bounding box center [201, 312] width 70 height 12
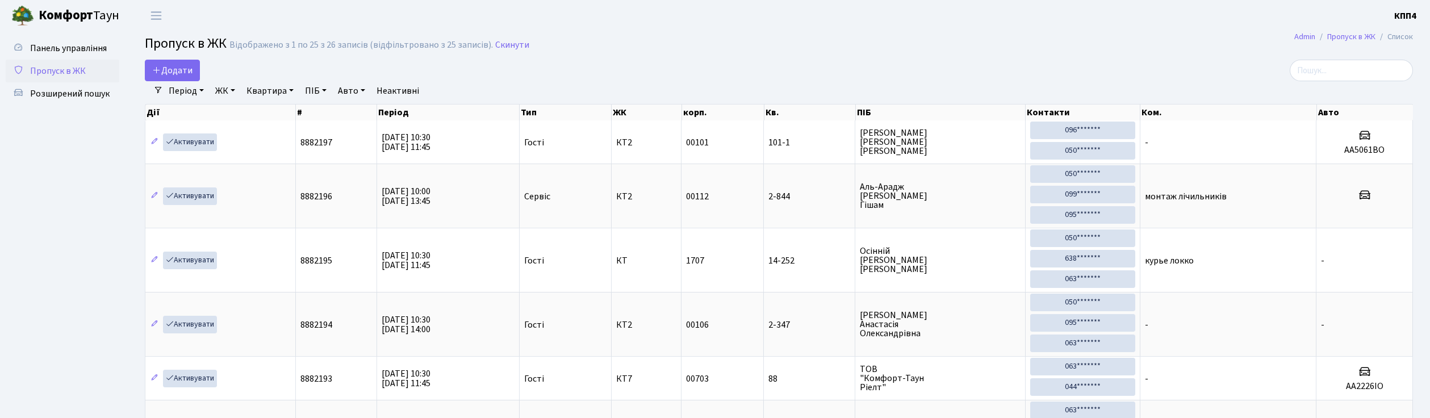
select select "25"
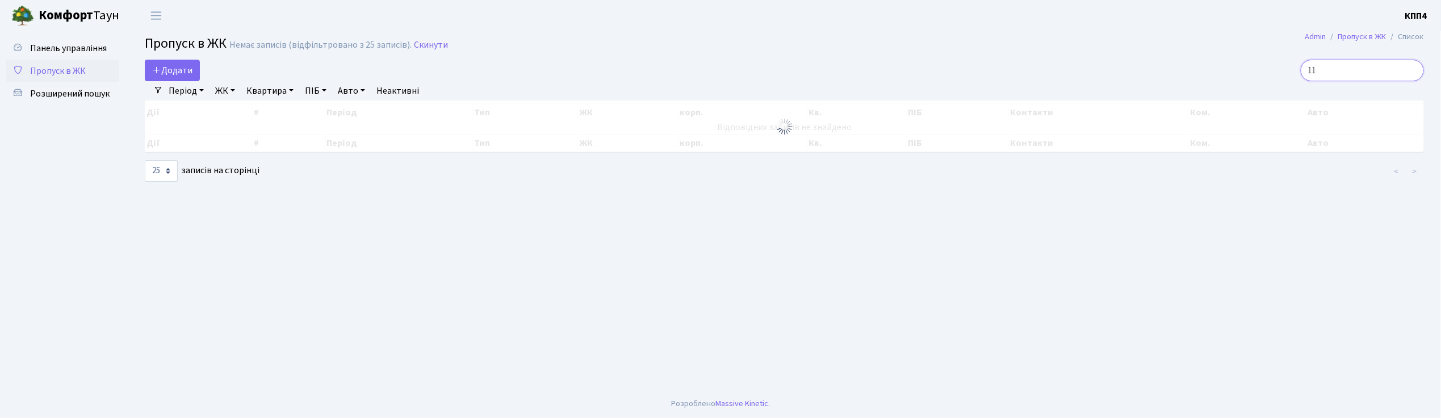
type input "1"
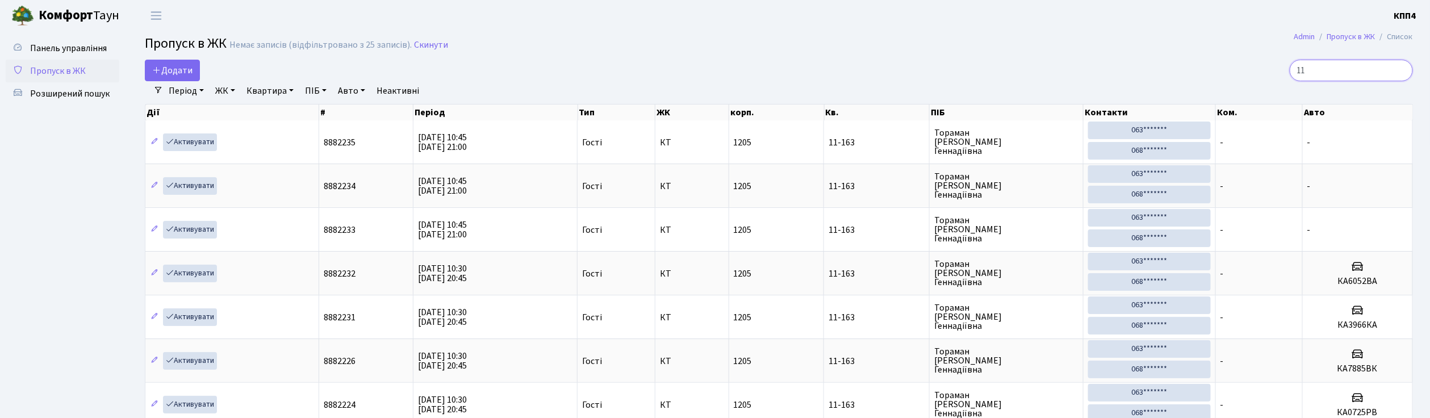
type input "1"
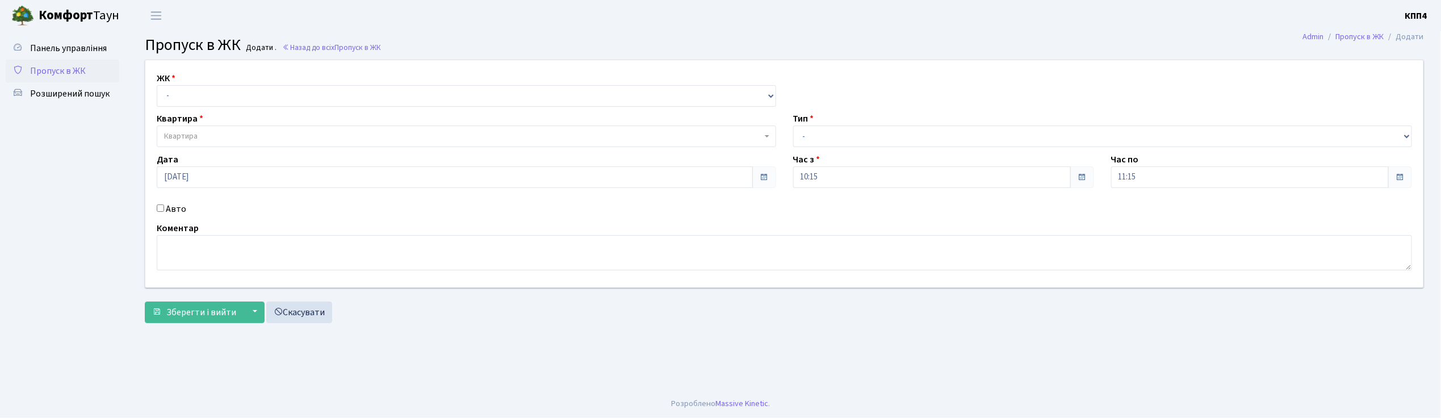
click at [160, 207] on input "Авто" at bounding box center [160, 207] width 7 height 7
checkbox input "true"
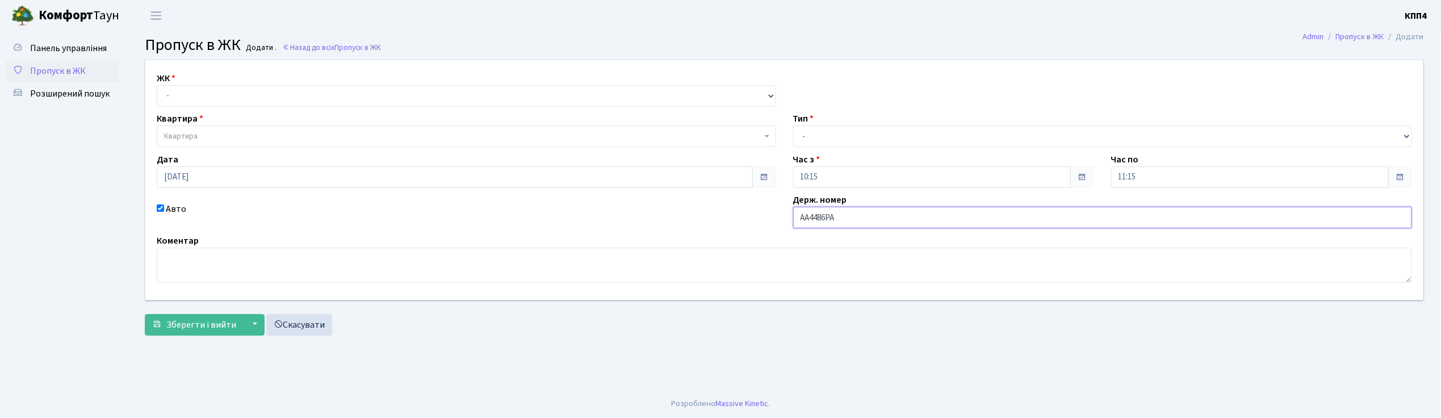
type input "АА4486РА"
click at [171, 98] on select "- КТ, вул. Регенераторна, 4 КТ2, просп. [STREET_ADDRESS] [STREET_ADDRESS] [PERS…" at bounding box center [466, 96] width 619 height 22
select select "271"
click at [157, 85] on select "- КТ, вул. Регенераторна, 4 КТ2, просп. [STREET_ADDRESS] [STREET_ADDRESS] [PERS…" at bounding box center [466, 96] width 619 height 22
select select
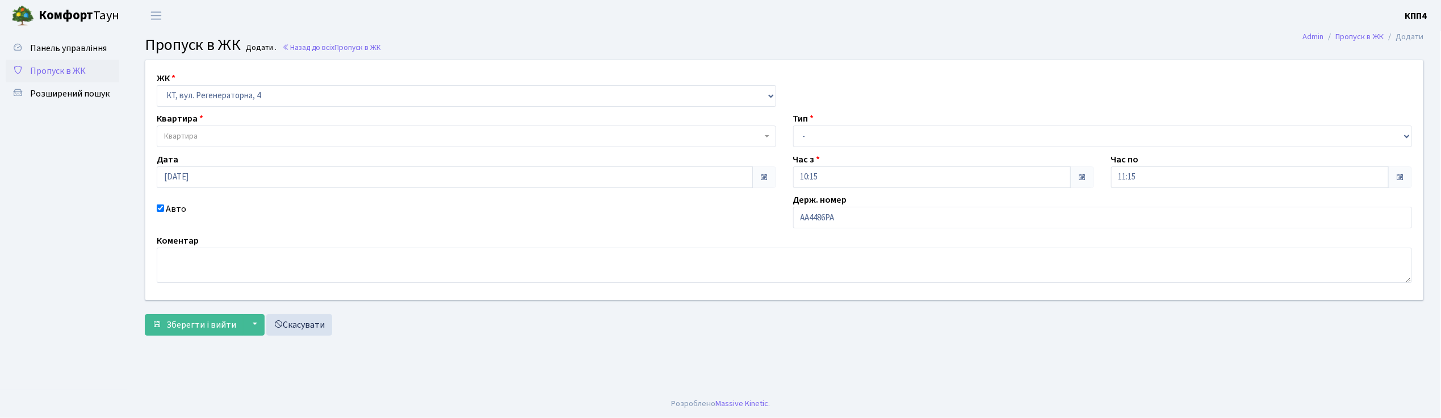
click at [175, 135] on span "Квартира" at bounding box center [180, 136] width 33 height 11
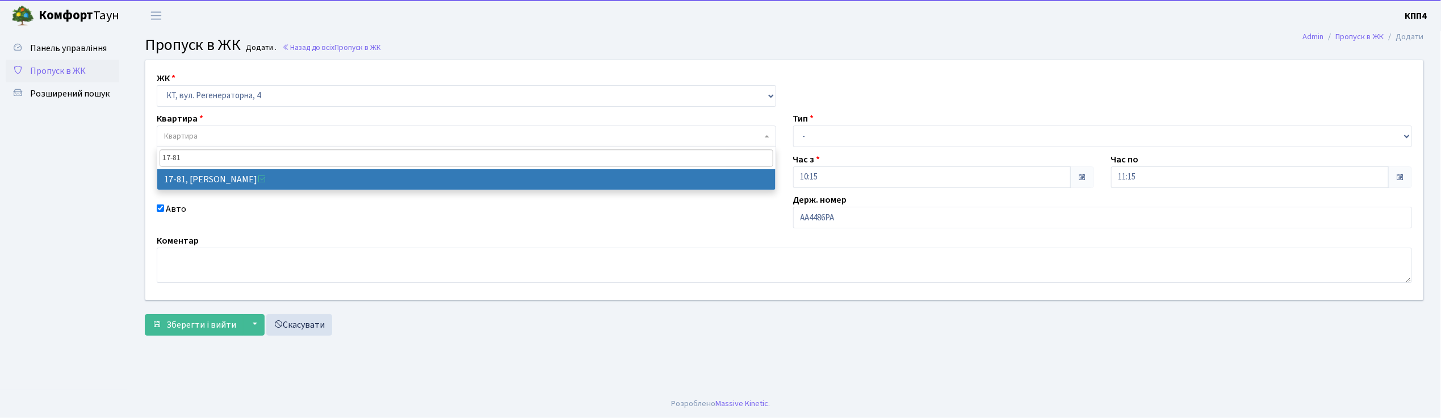
type input "17-81"
select select "9035"
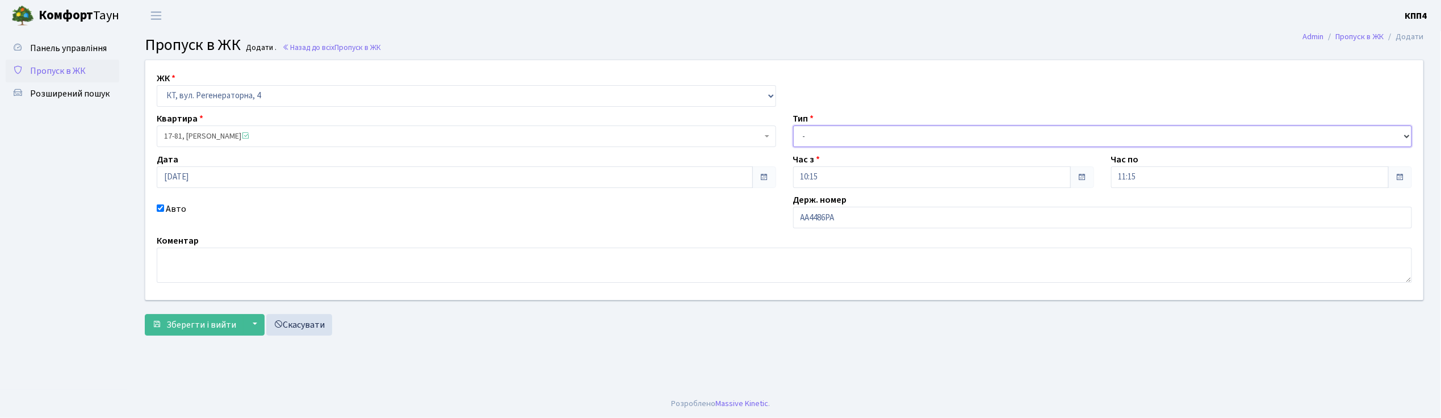
click at [862, 135] on select "- Доставка Таксі Гості Сервіс" at bounding box center [1102, 136] width 619 height 22
select select "3"
click at [793, 125] on select "- Доставка Таксі Гості Сервіс" at bounding box center [1102, 136] width 619 height 22
click at [183, 327] on span "Зберегти і вийти" at bounding box center [201, 325] width 70 height 12
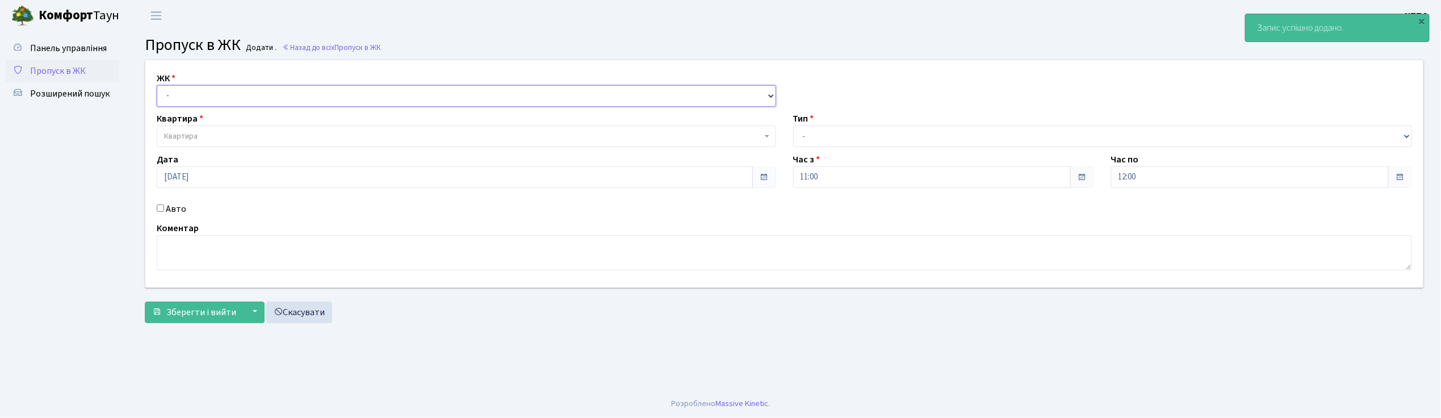
click at [187, 94] on select "- КТ, вул. Регенераторна, 4 КТ2, просп. [STREET_ADDRESS] [STREET_ADDRESS] [PERS…" at bounding box center [466, 96] width 619 height 22
select select "271"
click at [157, 85] on select "- КТ, вул. Регенераторна, 4 КТ2, просп. [STREET_ADDRESS] [STREET_ADDRESS] [PERS…" at bounding box center [466, 96] width 619 height 22
select select
click at [176, 137] on span "Квартира" at bounding box center [180, 136] width 33 height 11
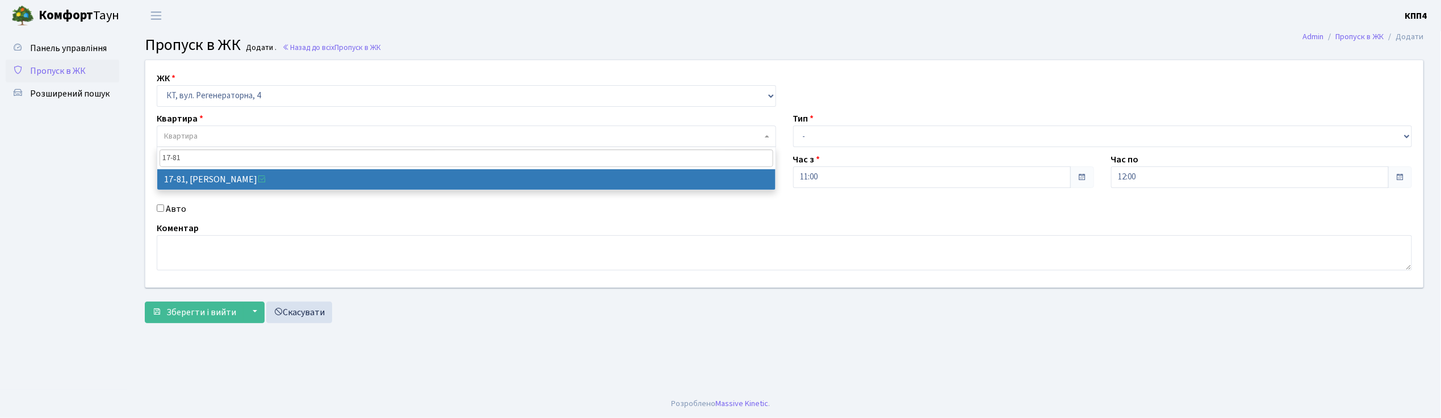
type input "17-81"
select select "9035"
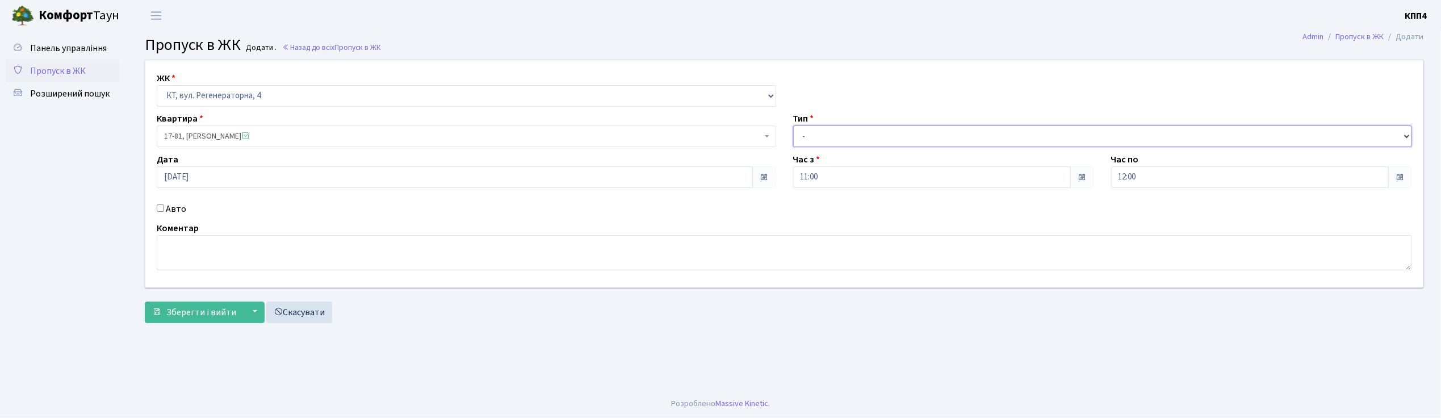
click at [813, 140] on select "- Доставка Таксі Гості Сервіс" at bounding box center [1102, 136] width 619 height 22
select select "3"
click at [793, 125] on select "- Доставка Таксі Гості Сервіс" at bounding box center [1102, 136] width 619 height 22
click at [186, 261] on textarea at bounding box center [784, 252] width 1255 height 35
type textarea "[DEMOGRAPHIC_DATA]"
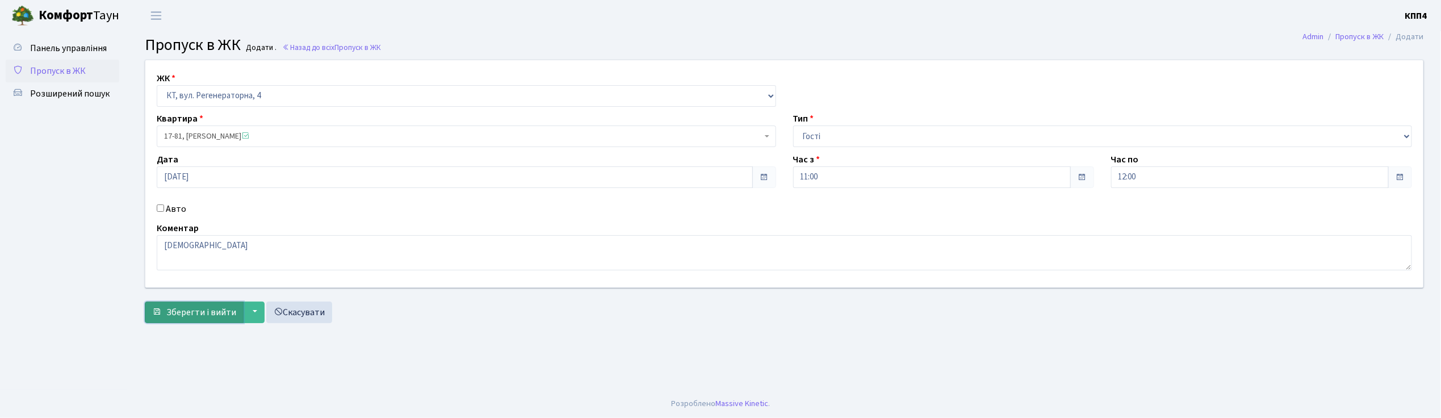
click at [203, 313] on span "Зберегти і вийти" at bounding box center [201, 312] width 70 height 12
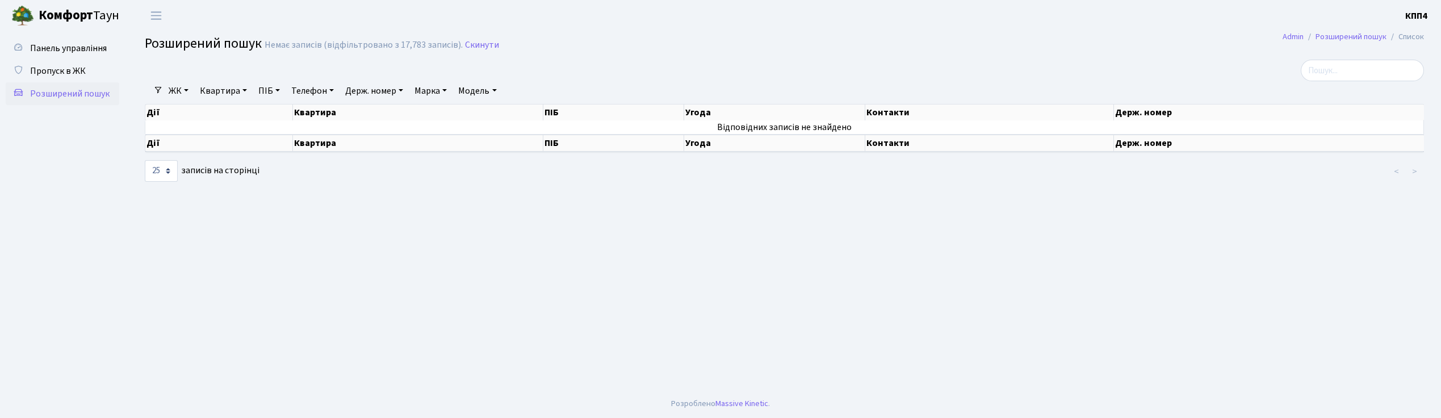
select select "25"
click at [234, 89] on link "Квартира" at bounding box center [223, 90] width 56 height 19
type input "7-476"
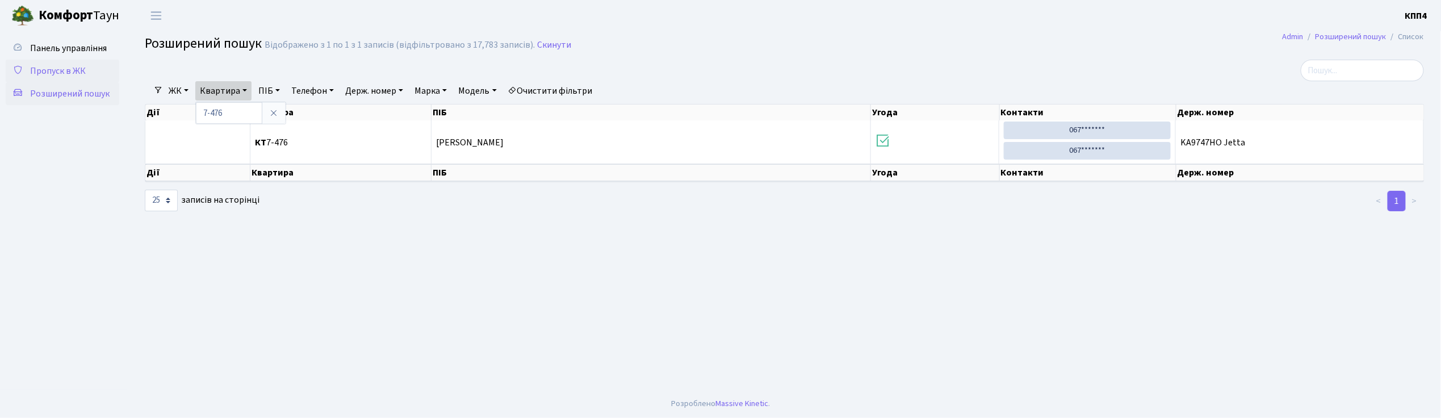
click at [60, 73] on span "Пропуск в ЖК" at bounding box center [58, 71] width 56 height 12
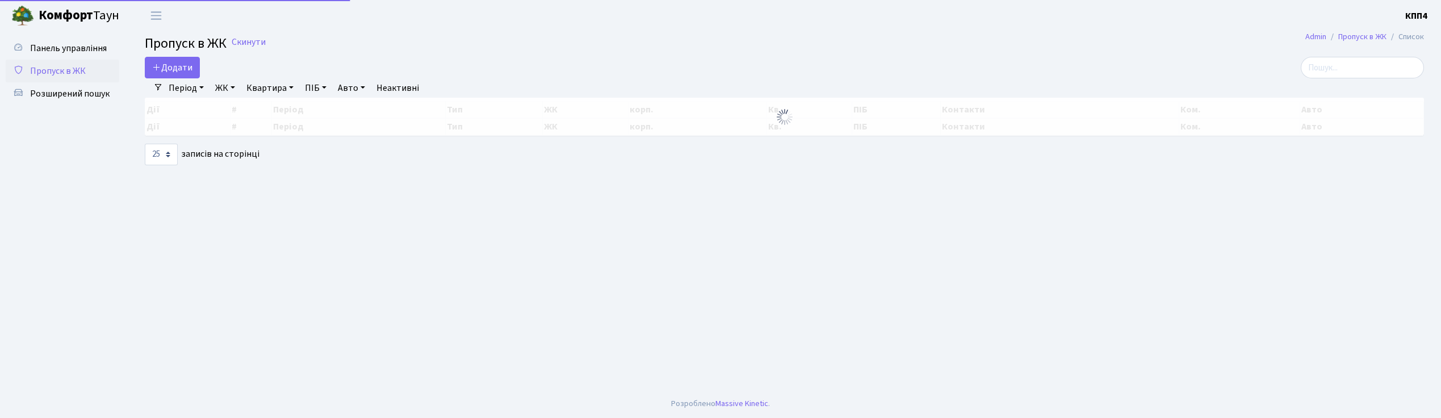
select select "25"
click at [164, 66] on span "Додати" at bounding box center [172, 67] width 40 height 12
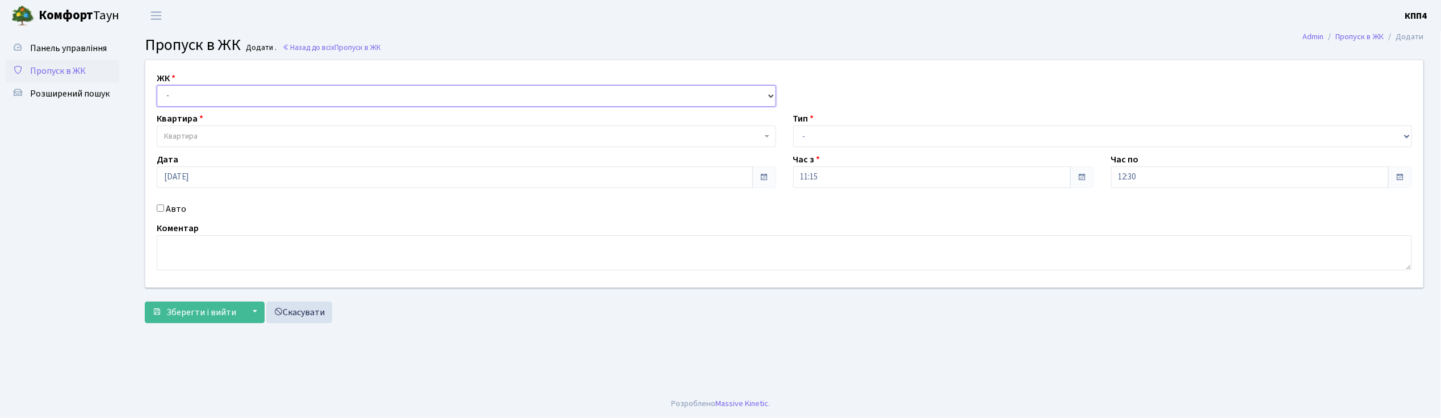
click at [181, 93] on select "- КТ, вул. Регенераторна, 4 КТ2, просп. Соборності, 17 КТ3, вул. Березнева, 16 …" at bounding box center [466, 96] width 619 height 22
select select "271"
click at [157, 85] on select "- КТ, вул. Регенераторна, 4 КТ2, просп. Соборності, 17 КТ3, вул. Березнева, 16 …" at bounding box center [466, 96] width 619 height 22
select select
click at [190, 139] on span "Квартира" at bounding box center [180, 136] width 33 height 11
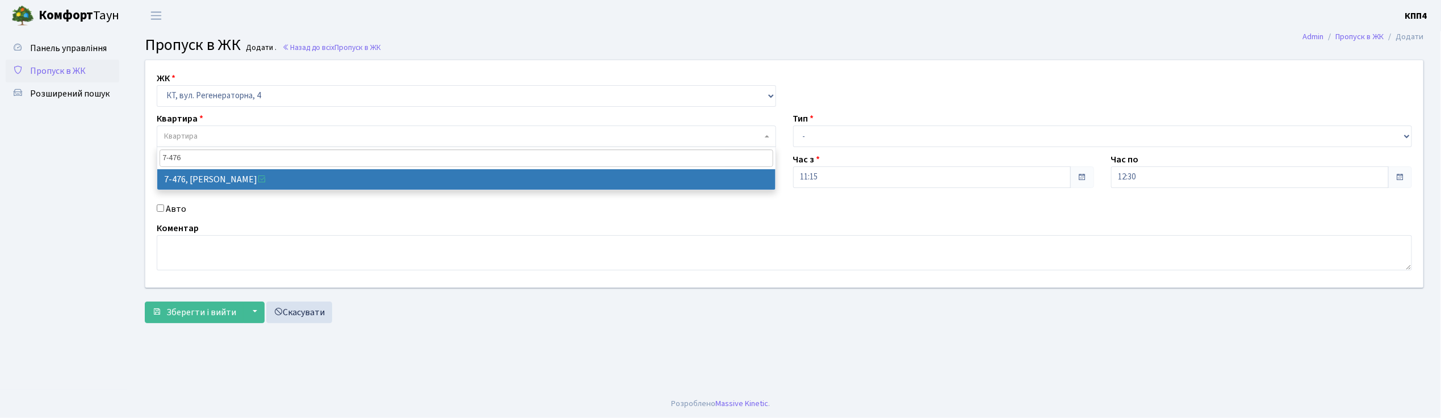
type input "7-476"
select select "4693"
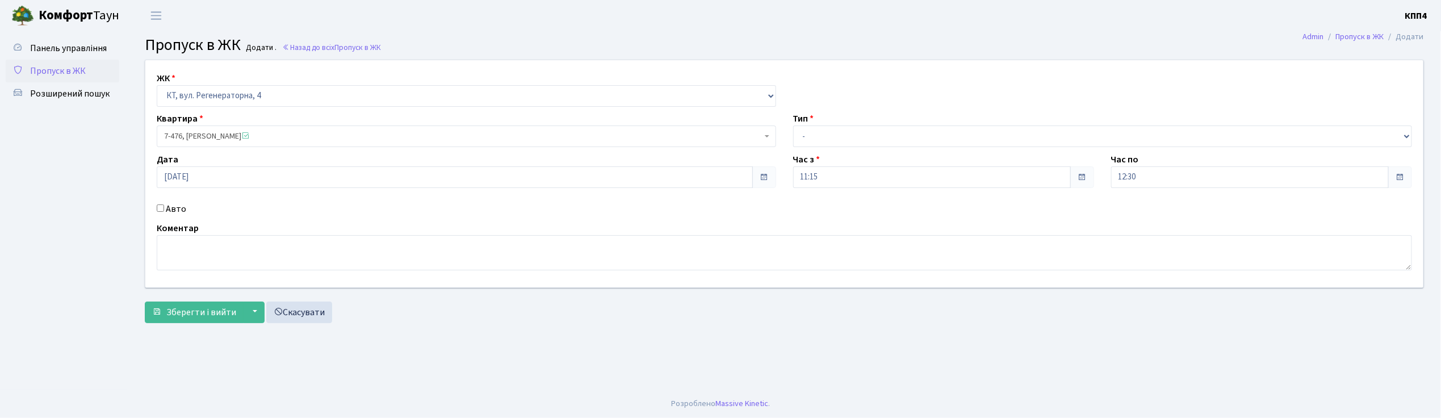
click at [161, 211] on input "Авто" at bounding box center [160, 207] width 7 height 7
checkbox input "true"
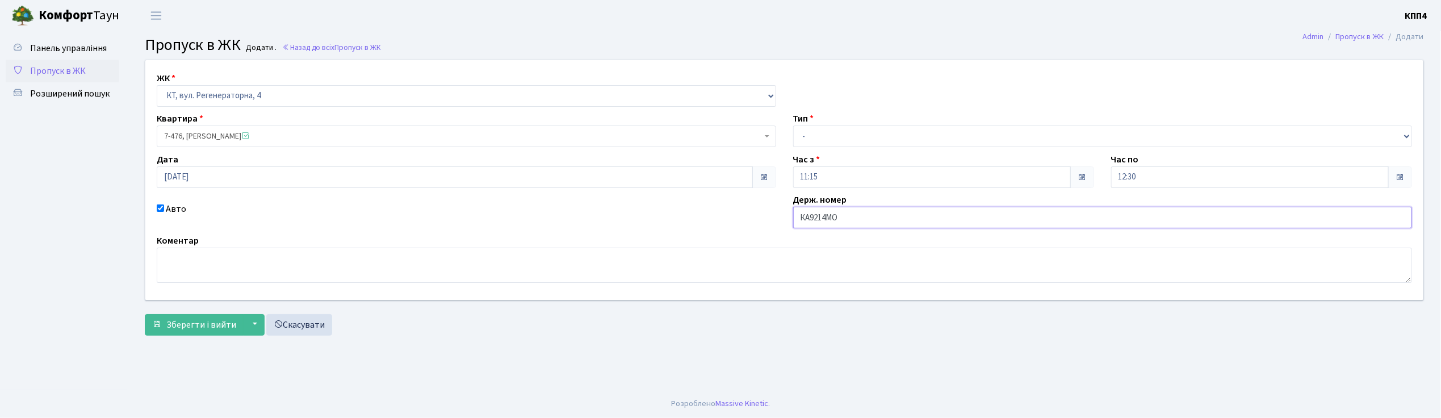
type input "КА9214МО"
click at [818, 131] on select "- Доставка Таксі Гості Сервіс" at bounding box center [1102, 136] width 619 height 22
select select "2"
click at [793, 125] on select "- Доставка Таксі Гості Сервіс" at bounding box center [1102, 136] width 619 height 22
click at [206, 325] on span "Зберегти і вийти" at bounding box center [201, 325] width 70 height 12
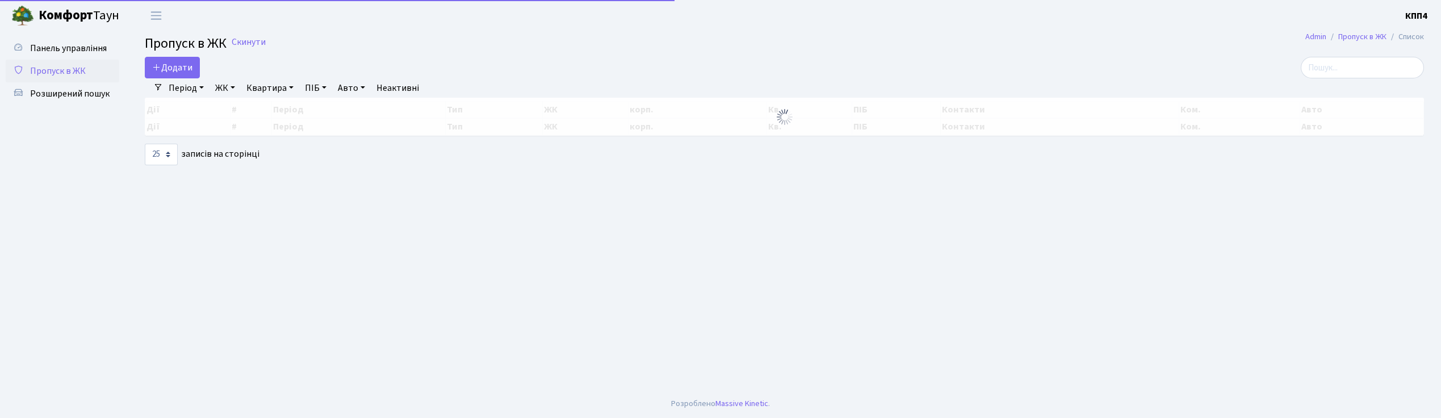
select select "25"
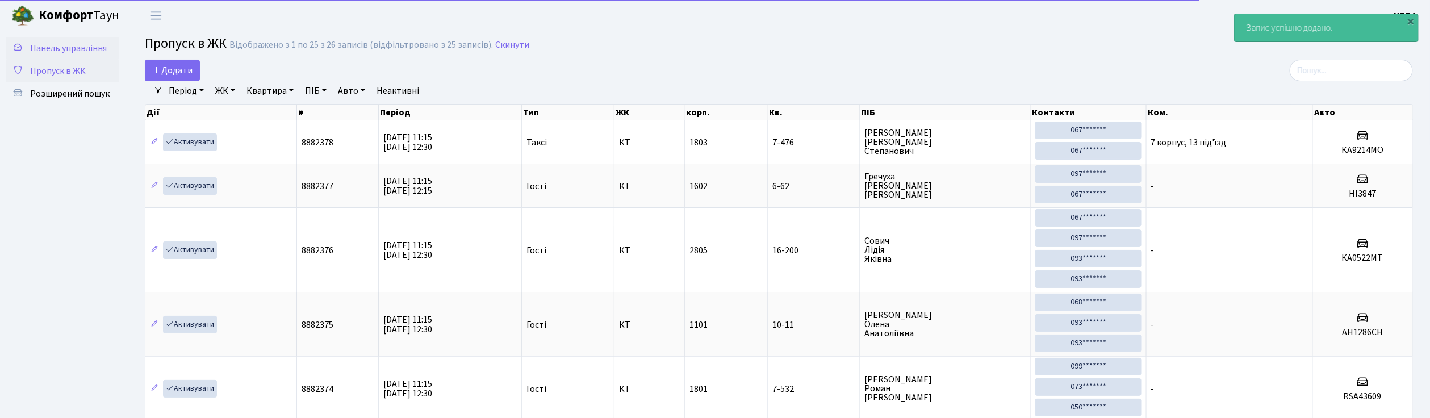
click at [81, 52] on span "Панель управління" at bounding box center [68, 48] width 77 height 12
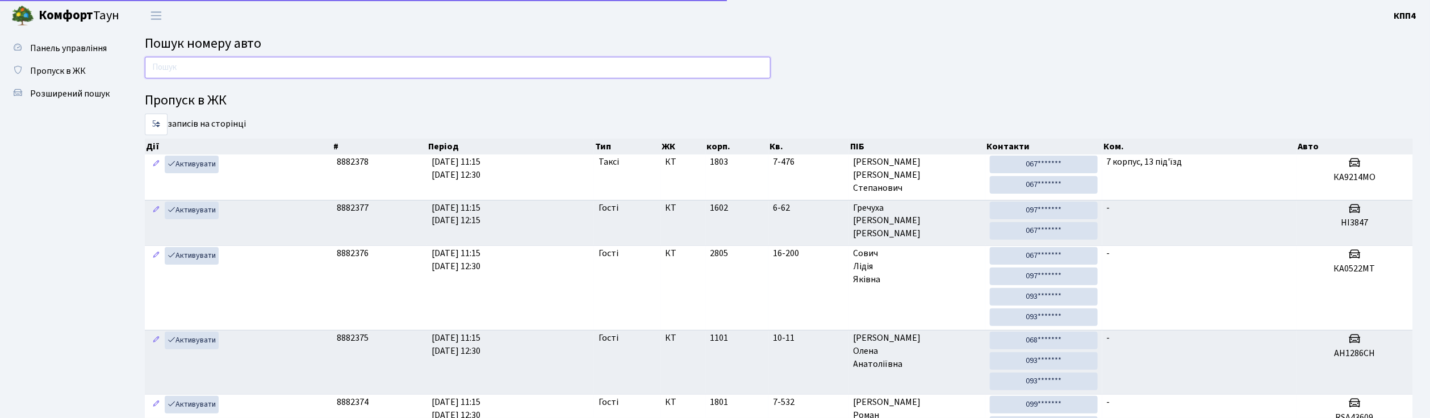
click at [189, 66] on input "text" at bounding box center [458, 68] width 626 height 22
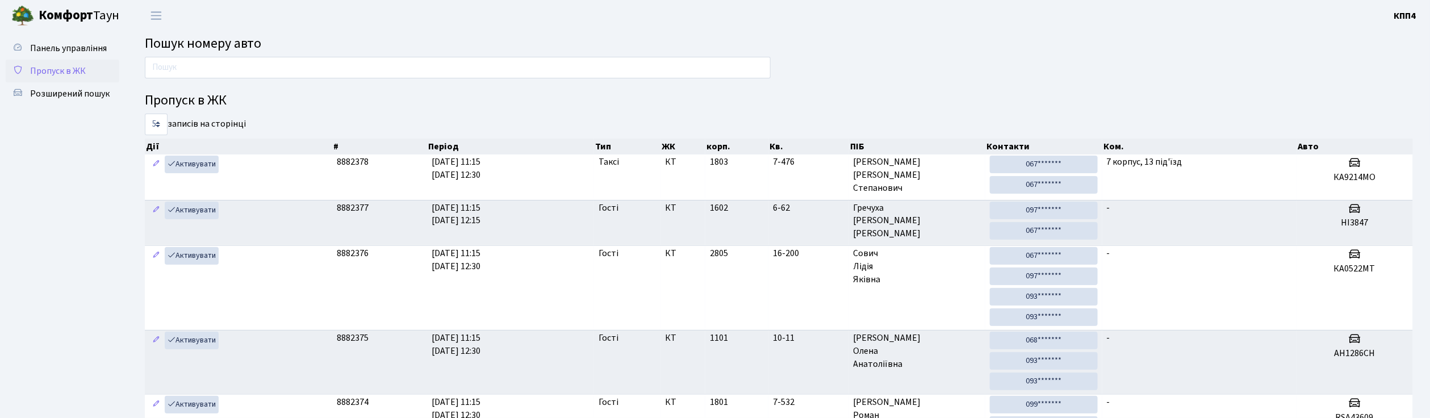
click at [68, 73] on span "Пропуск в ЖК" at bounding box center [58, 71] width 56 height 12
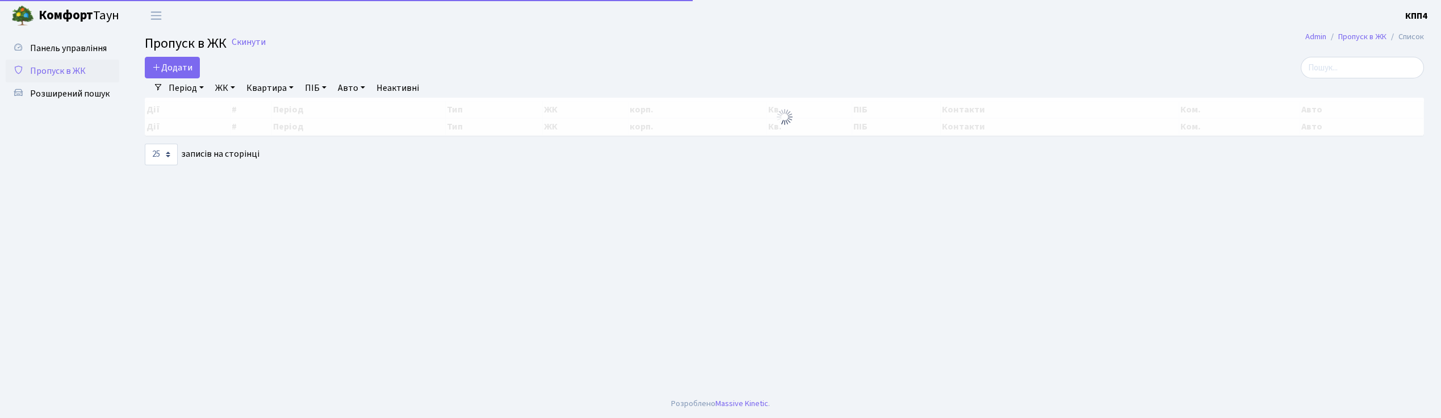
select select "25"
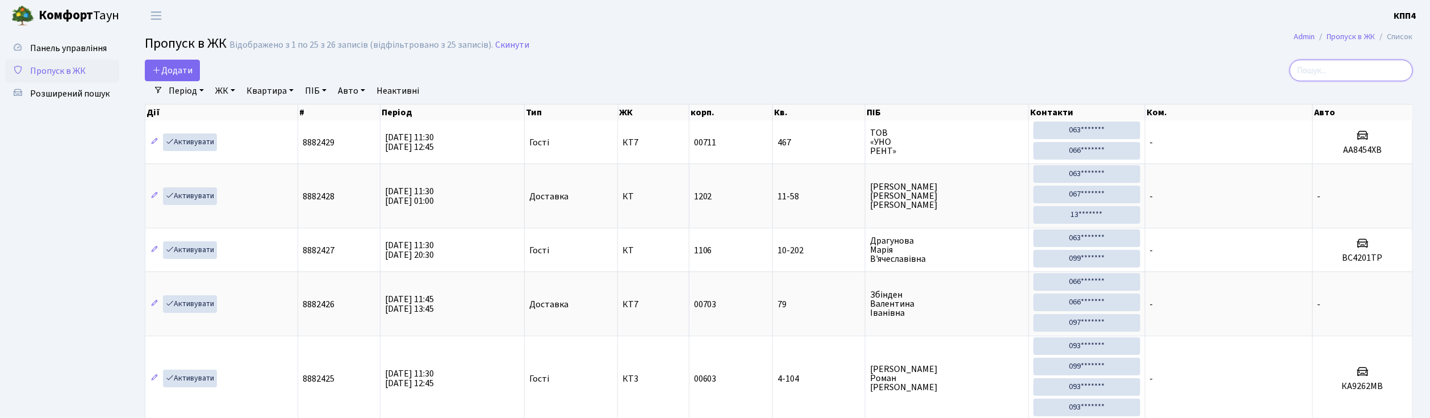
click at [1356, 76] on input "search" at bounding box center [1350, 71] width 123 height 22
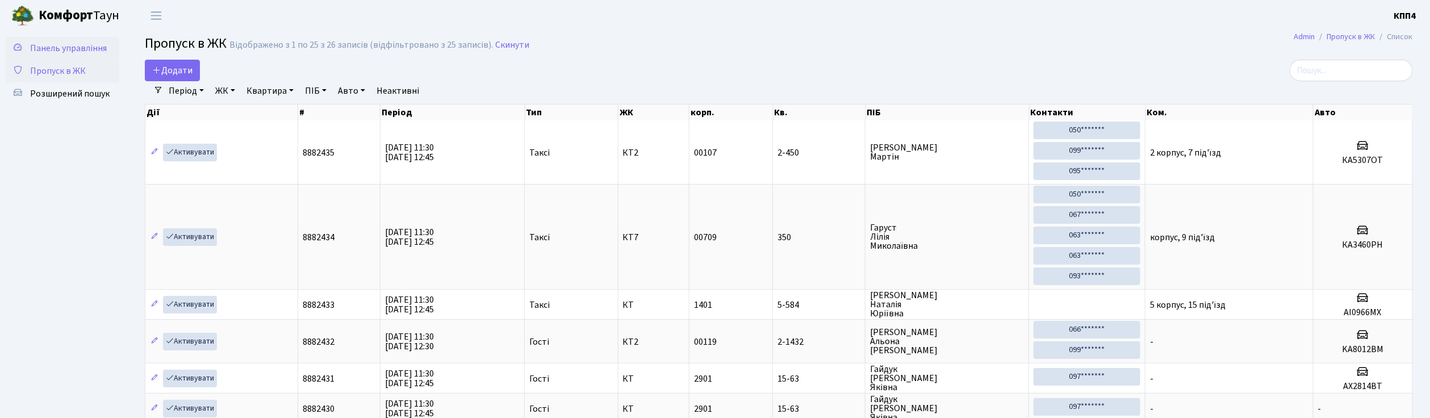
click at [76, 48] on span "Панель управління" at bounding box center [68, 48] width 77 height 12
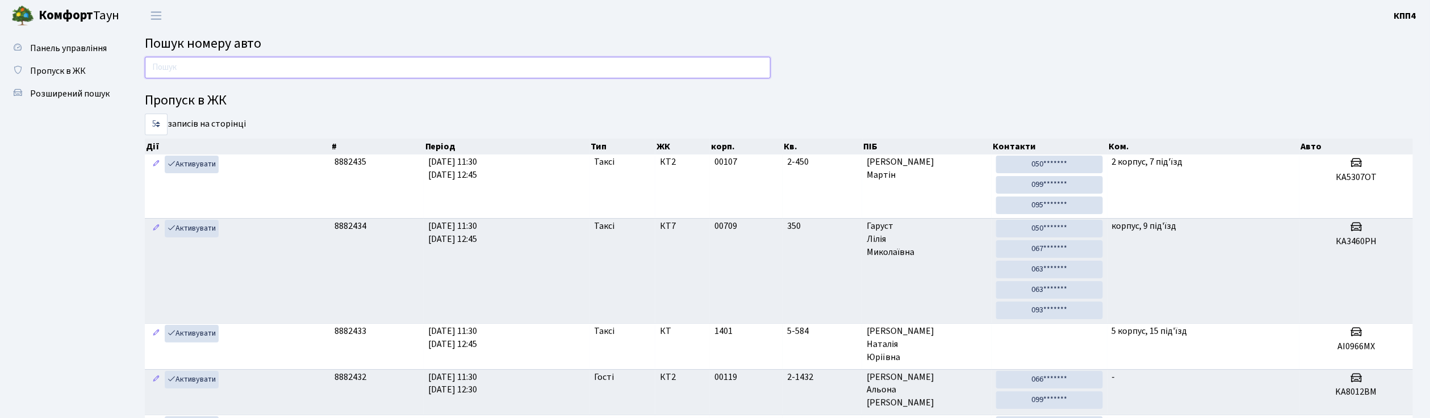
click at [208, 76] on input "text" at bounding box center [458, 68] width 626 height 22
